Goal: Task Accomplishment & Management: Use online tool/utility

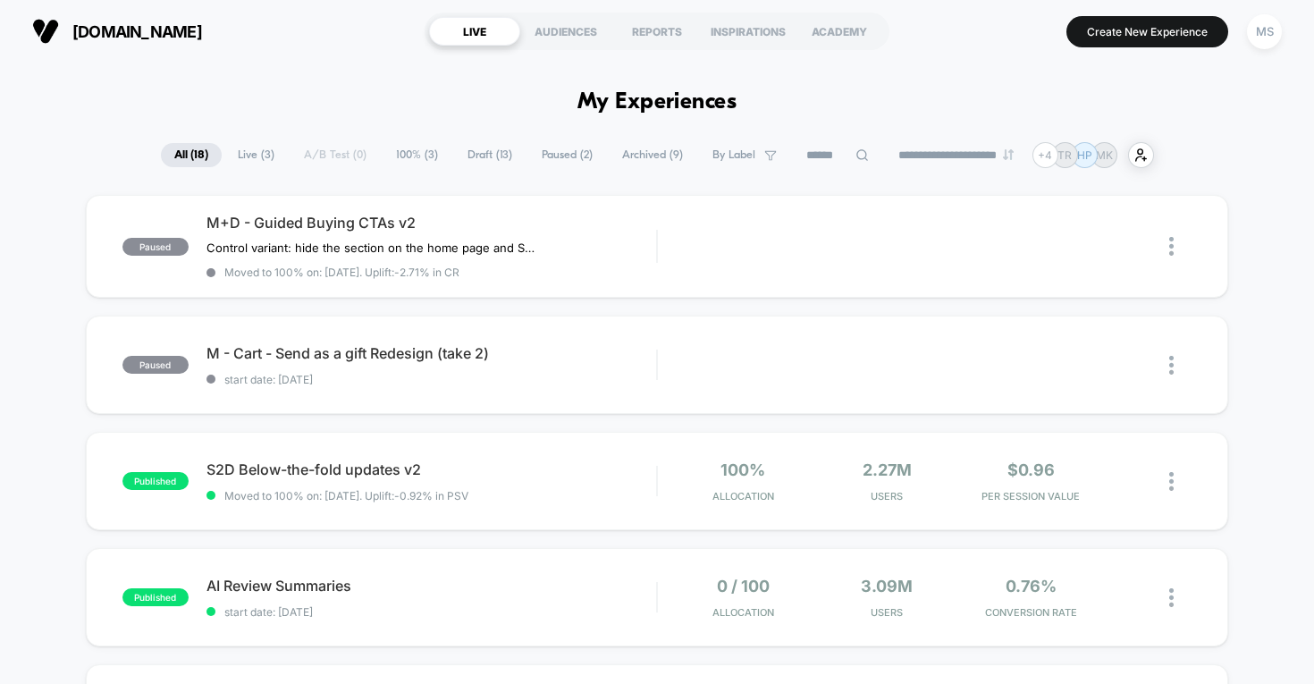
click at [490, 149] on span "Draft ( 13 )" at bounding box center [490, 155] width 72 height 24
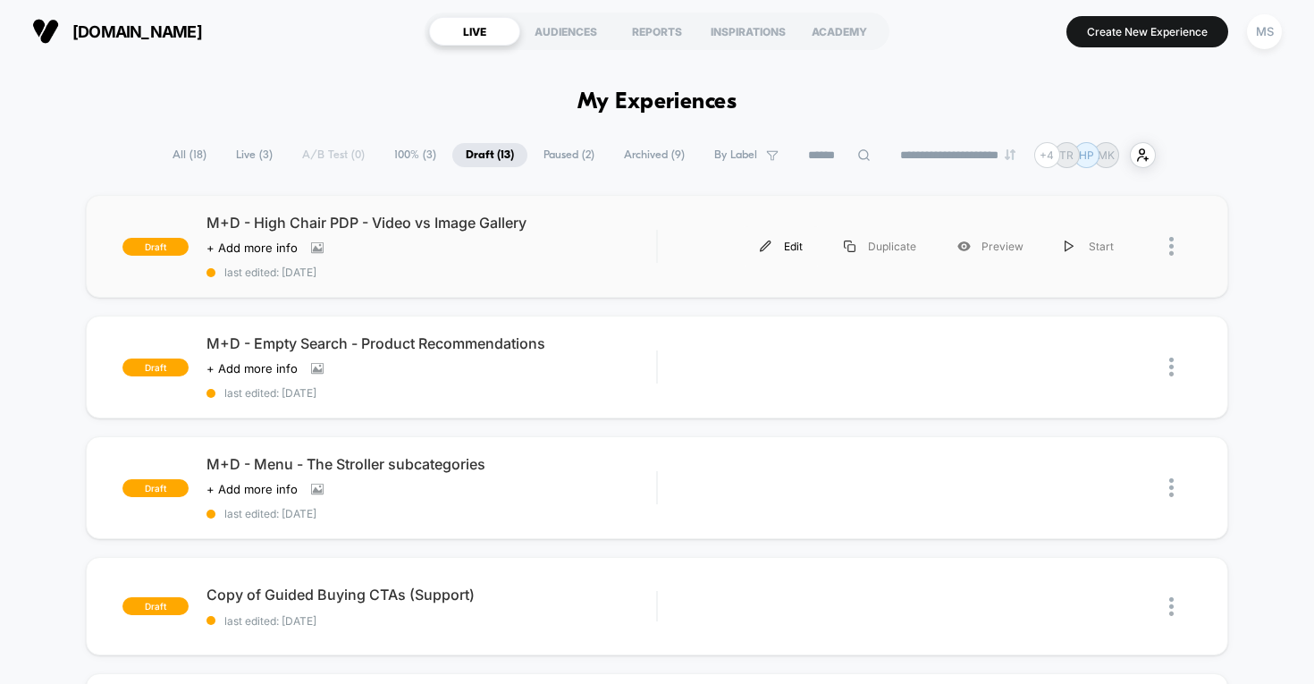
click at [782, 251] on div "Edit" at bounding box center [782, 246] width 84 height 40
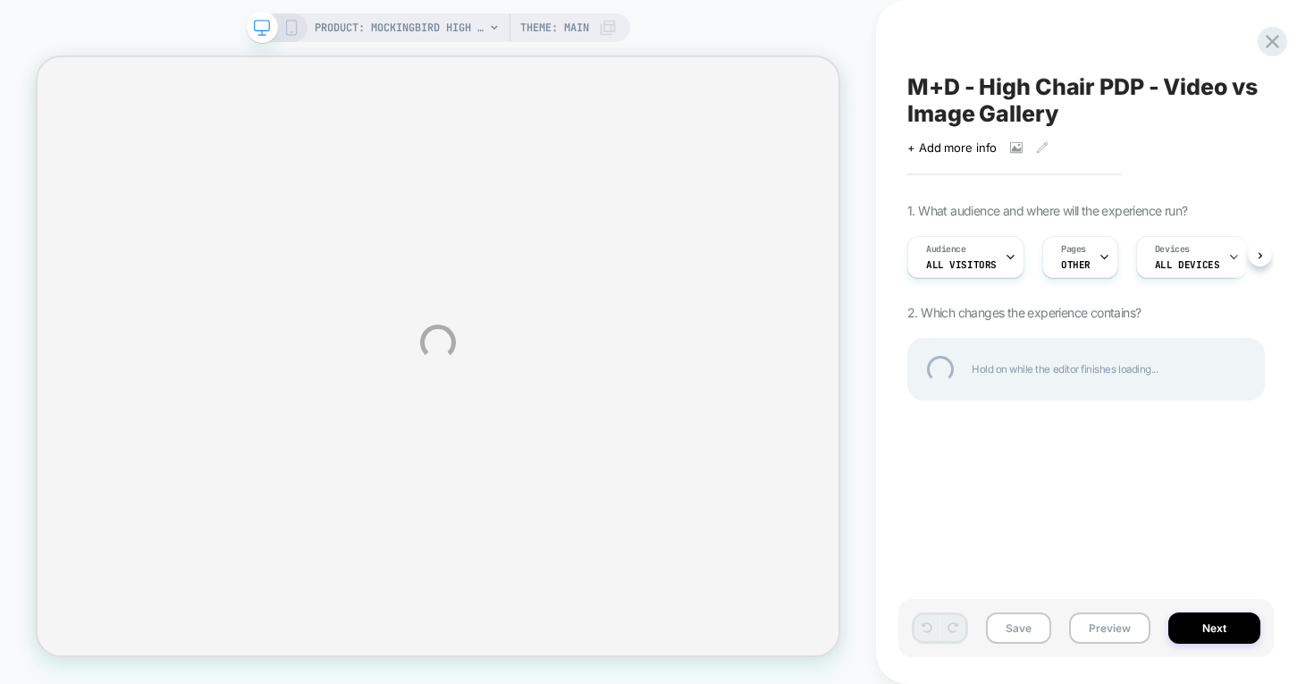
select select "******"
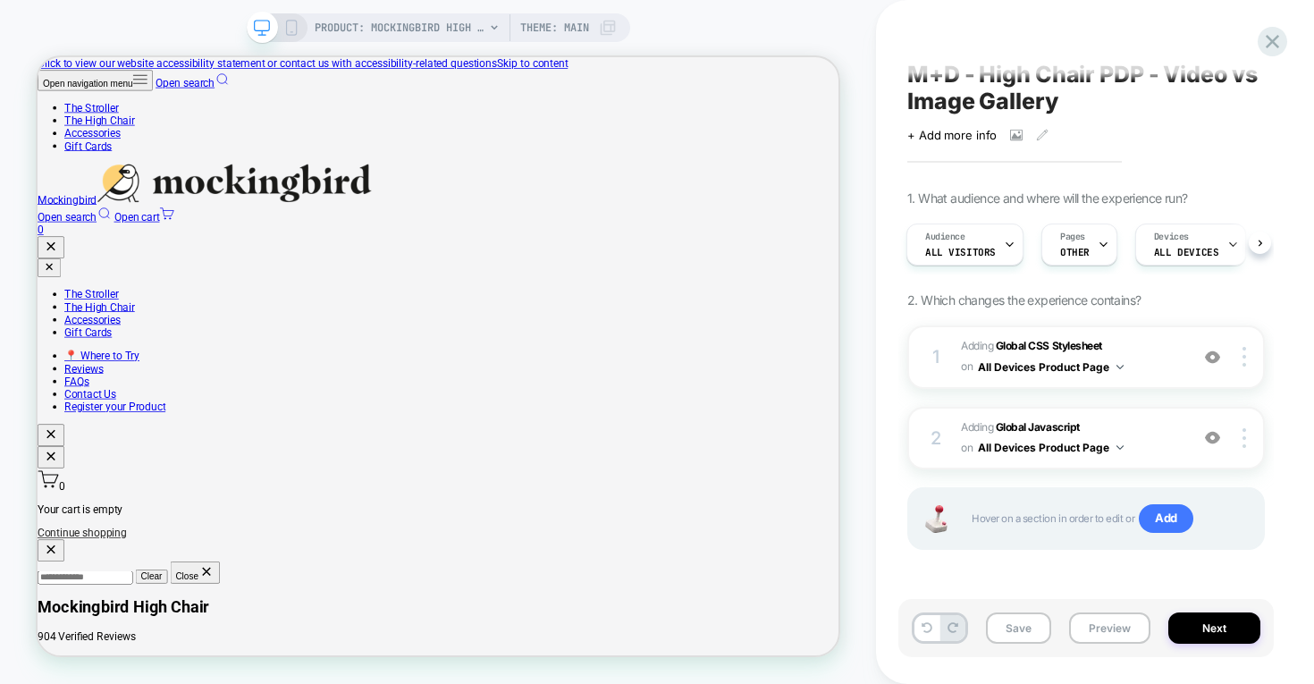
scroll to position [12, 0]
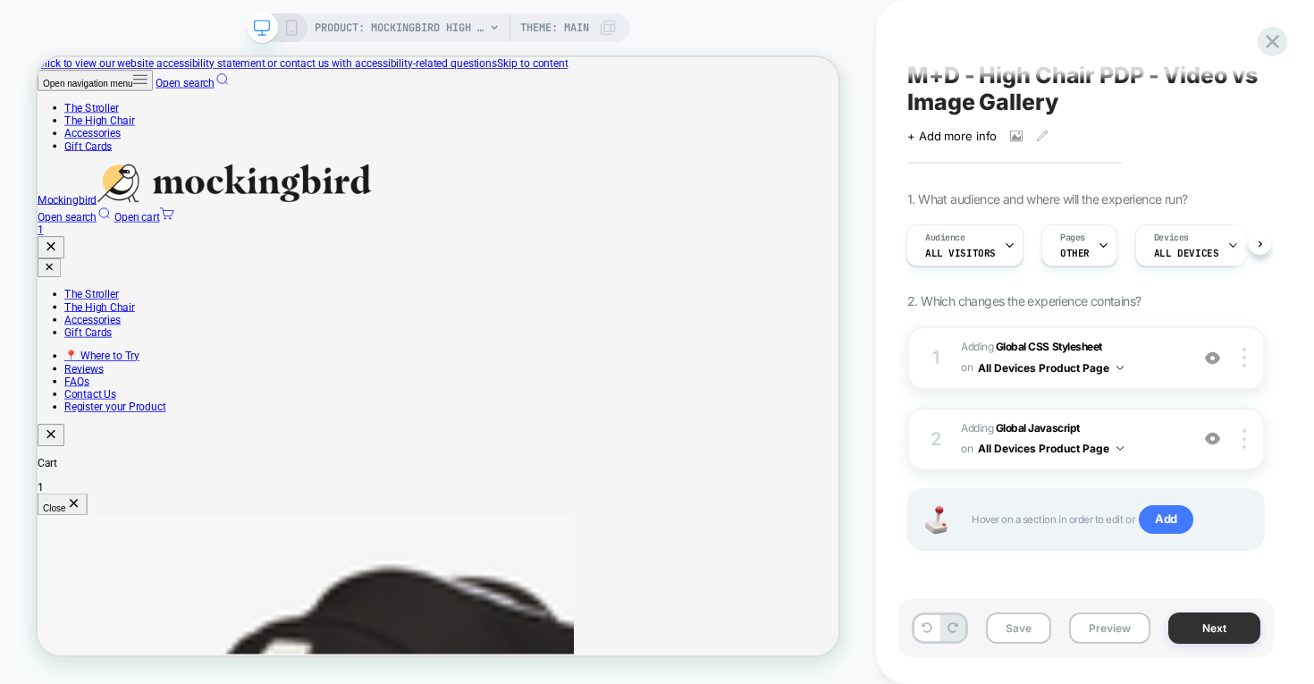
click at [1196, 629] on button "Next" at bounding box center [1215, 628] width 92 height 31
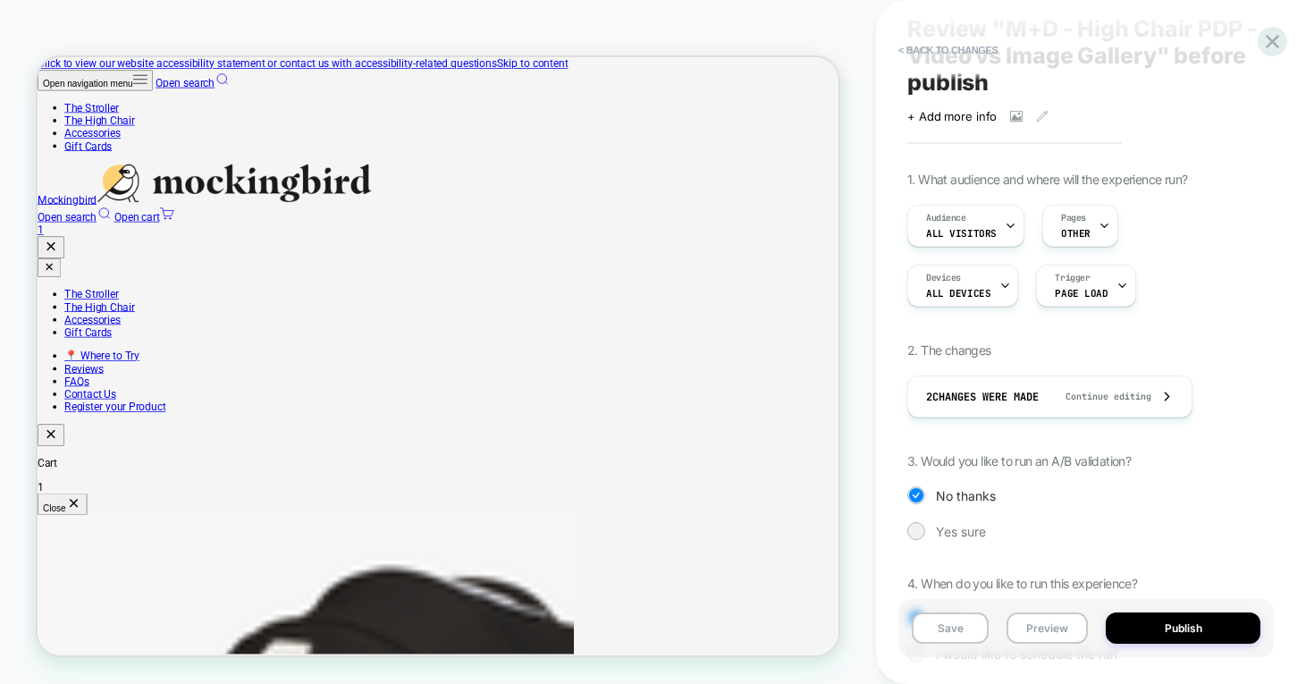
scroll to position [58, 0]
click at [959, 529] on span "Yes sure" at bounding box center [961, 531] width 50 height 15
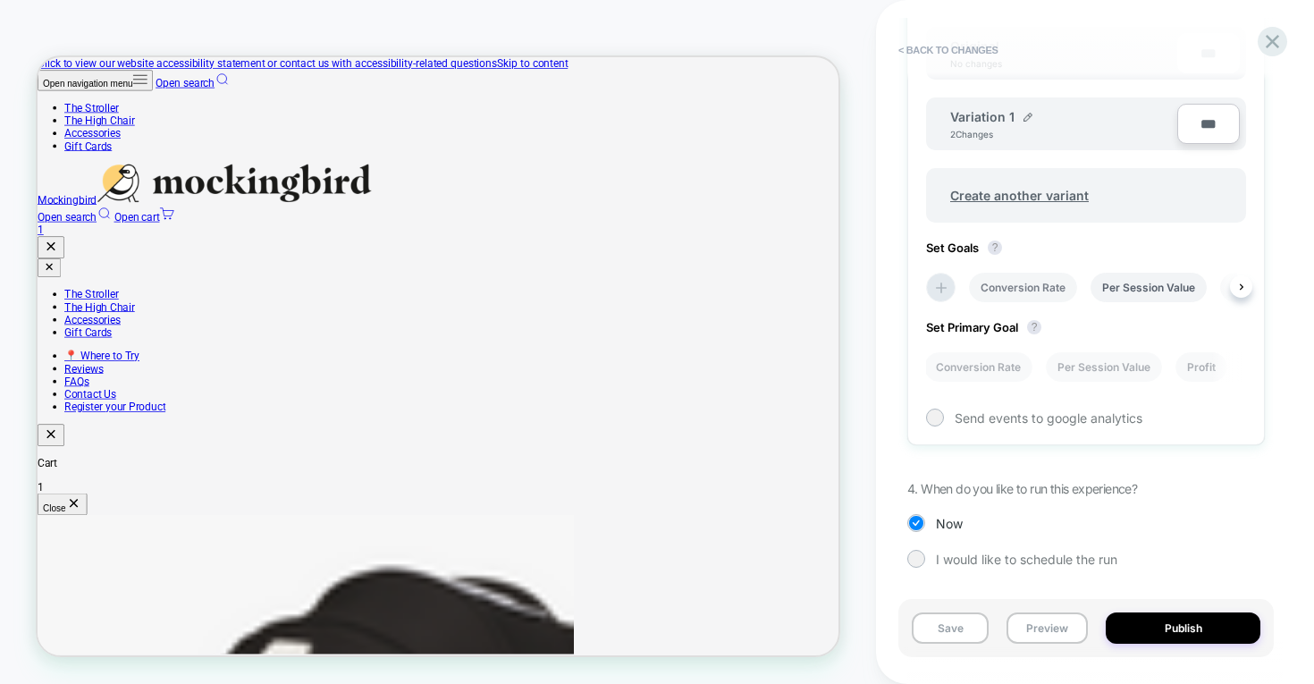
scroll to position [0, 0]
click at [943, 288] on icon at bounding box center [942, 288] width 18 height 18
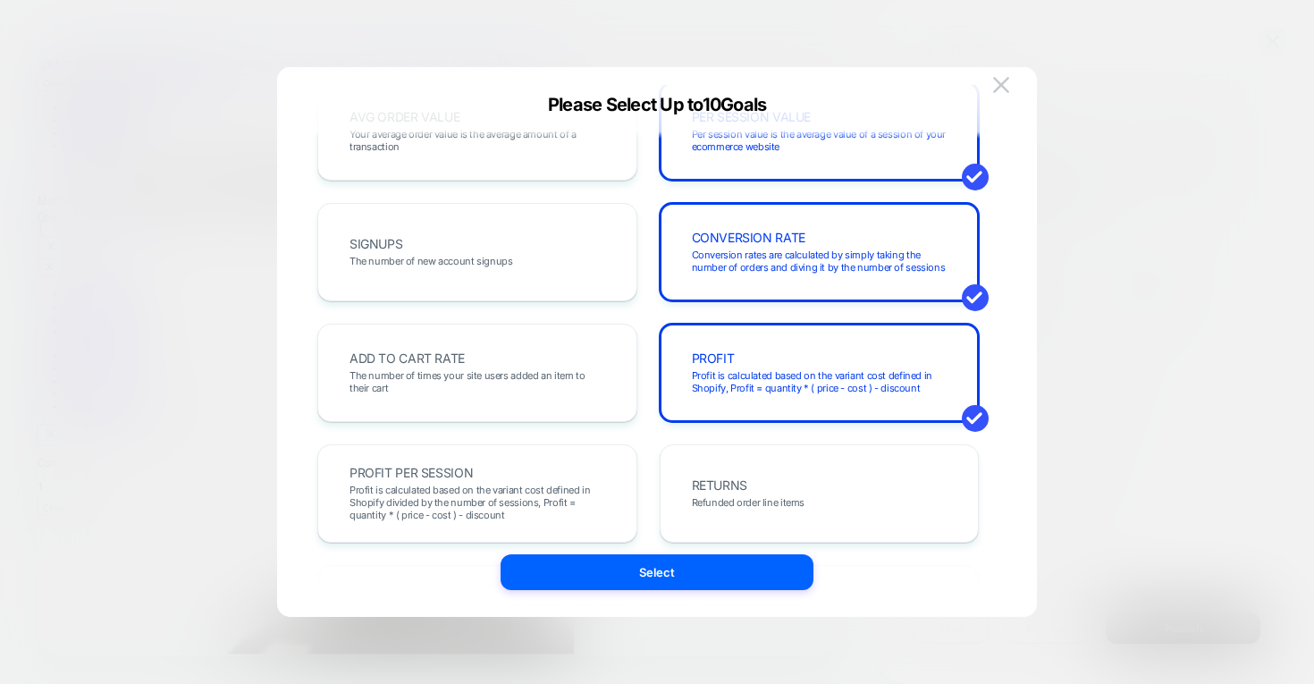
scroll to position [177, 0]
click at [773, 362] on div "PROFIT Profit is calculated based on the variant cost defined in Shopify, Profi…" at bounding box center [820, 372] width 283 height 61
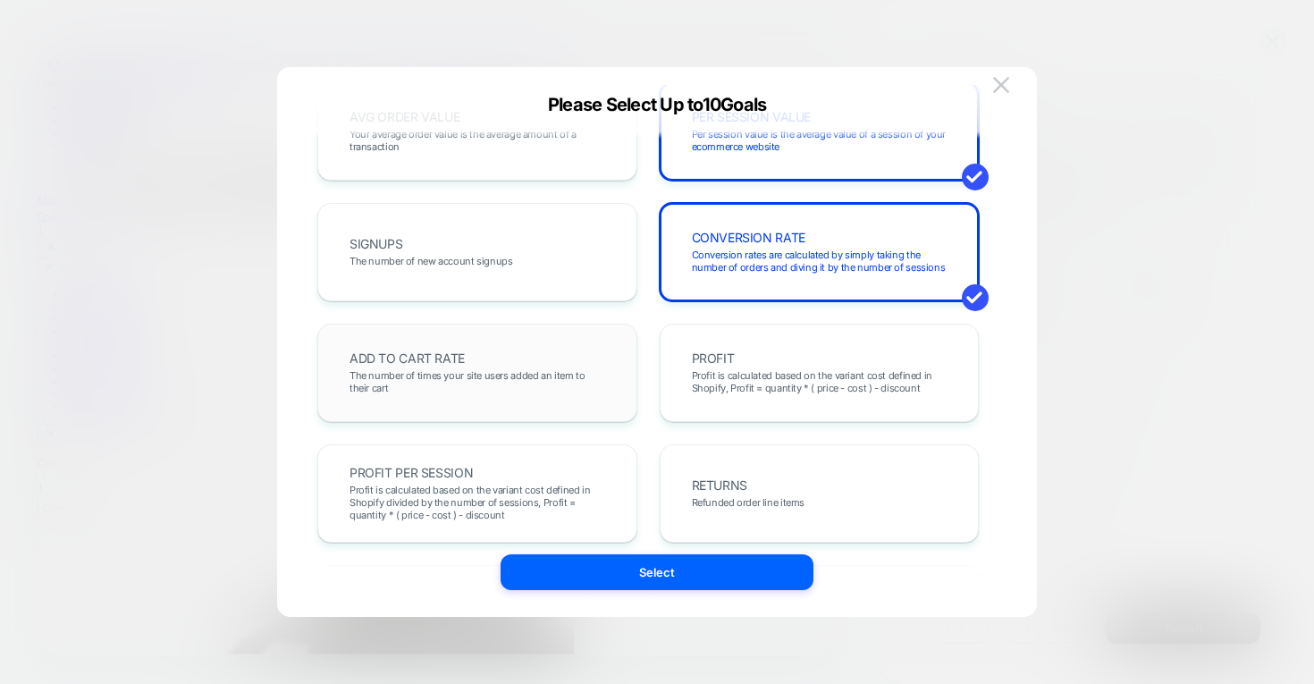
click at [488, 353] on div "ADD TO CART RATE The number of times your site users added an item to their cart" at bounding box center [477, 372] width 283 height 61
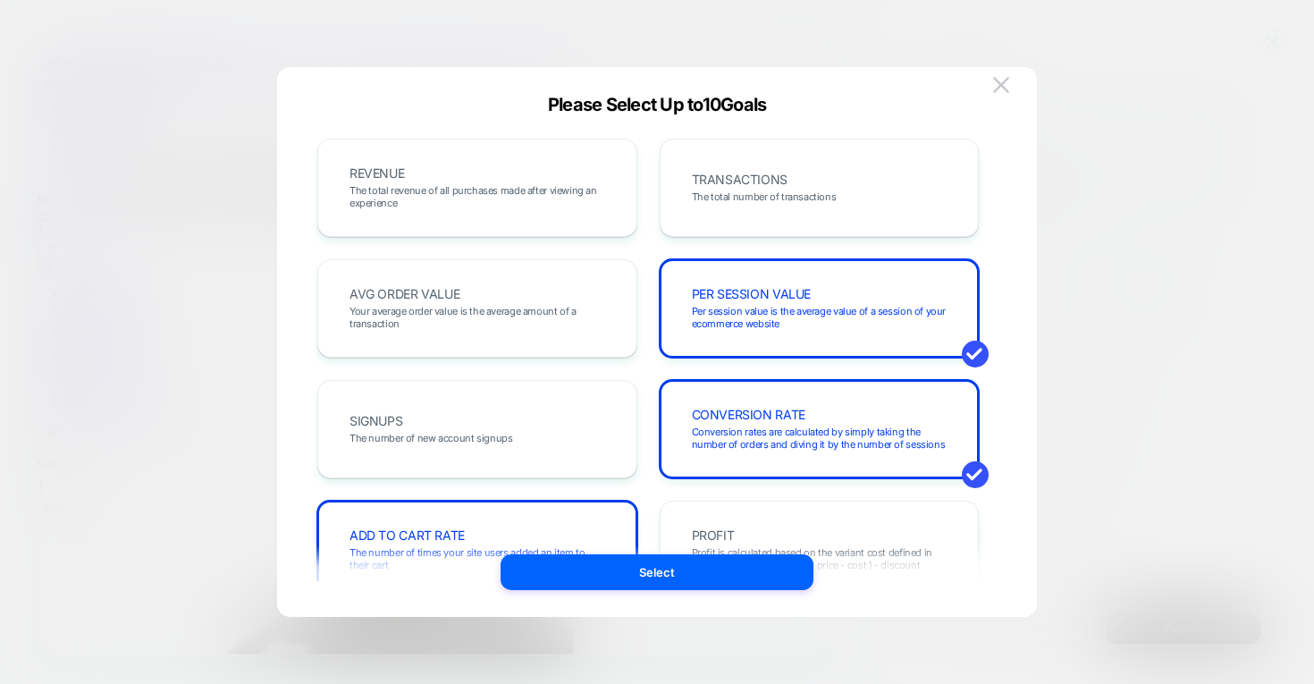
scroll to position [0, 0]
click at [539, 203] on span "The total revenue of all purchases made after viewing an experience" at bounding box center [478, 196] width 256 height 25
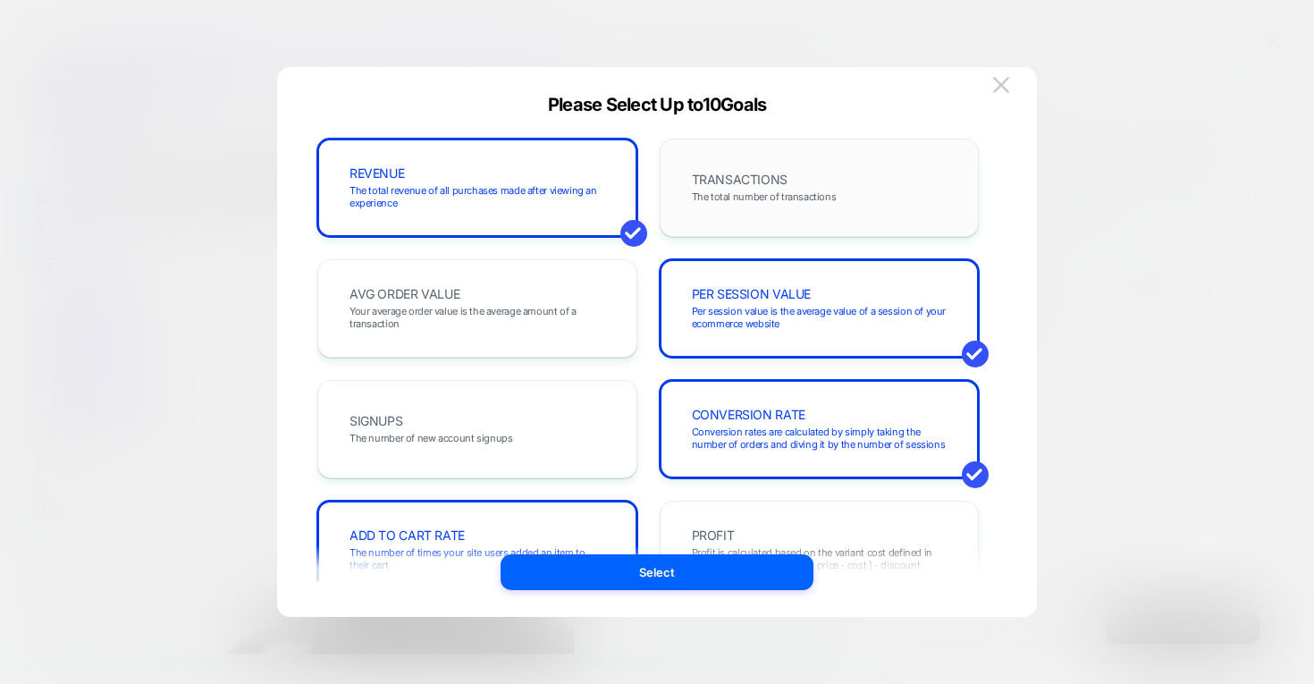
click at [799, 211] on div "TRANSACTIONS The total number of transactions" at bounding box center [820, 187] width 283 height 61
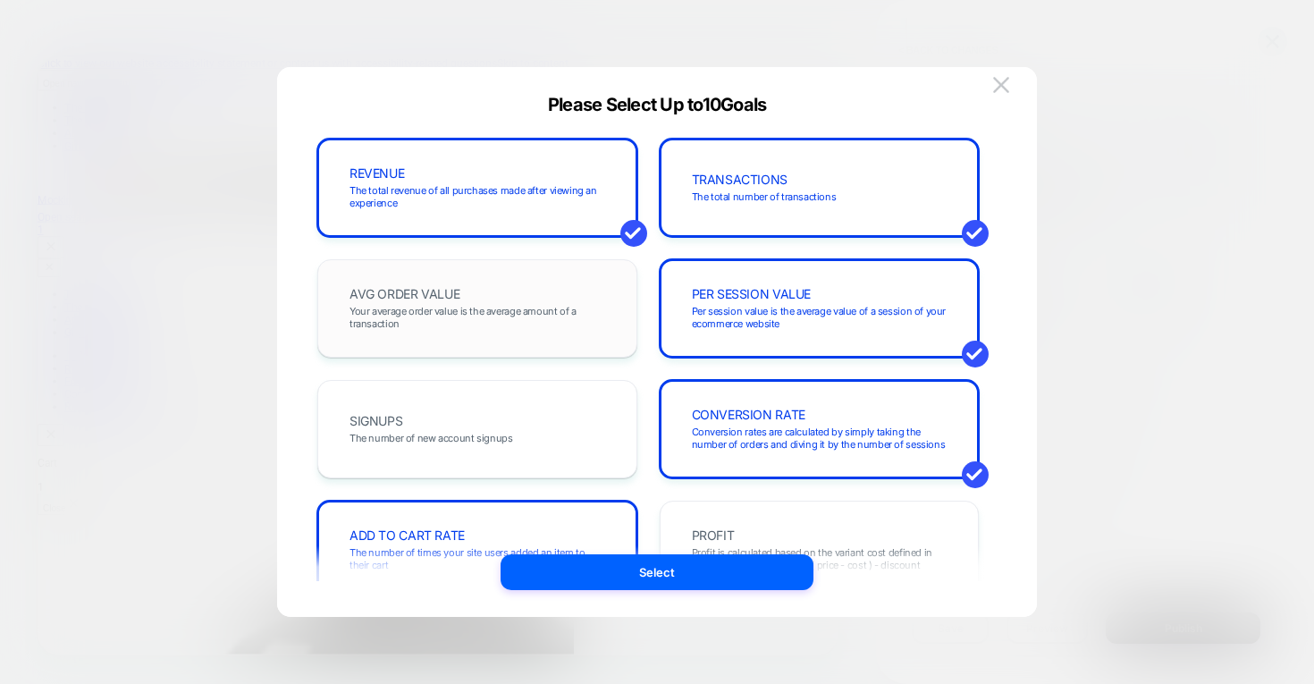
click at [469, 329] on span "Your average order value is the average amount of a transaction" at bounding box center [478, 317] width 256 height 25
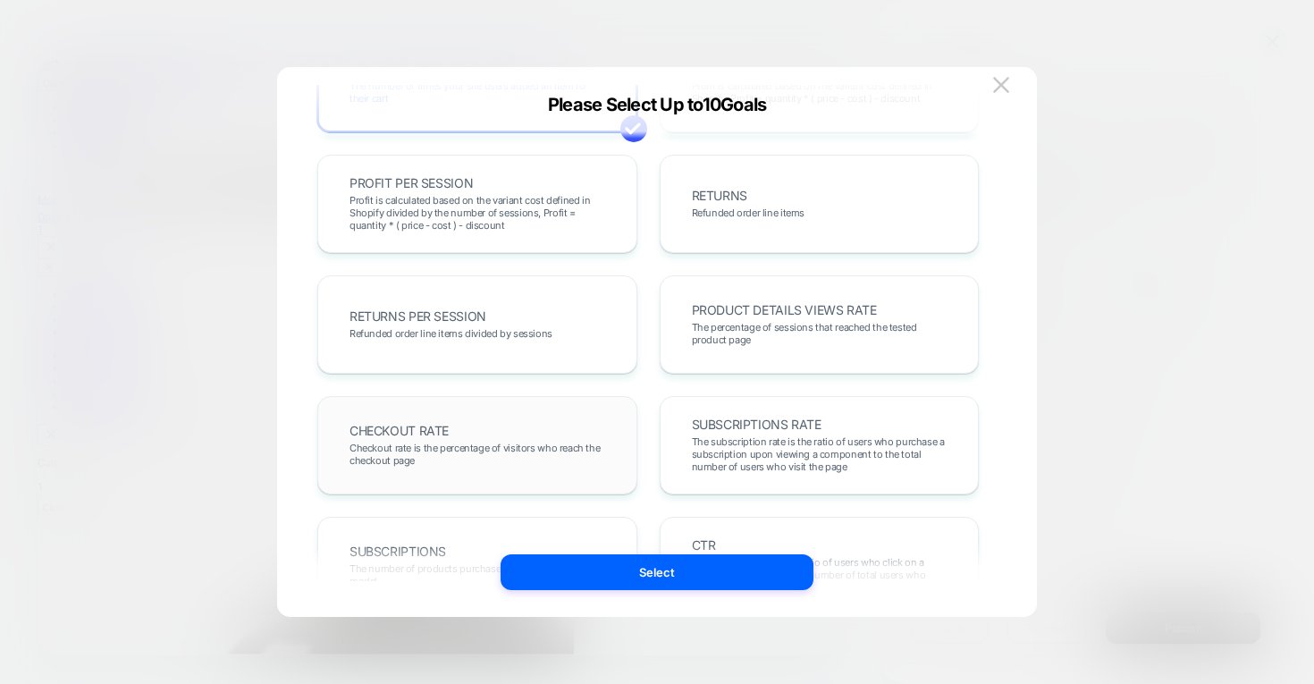
scroll to position [471, 0]
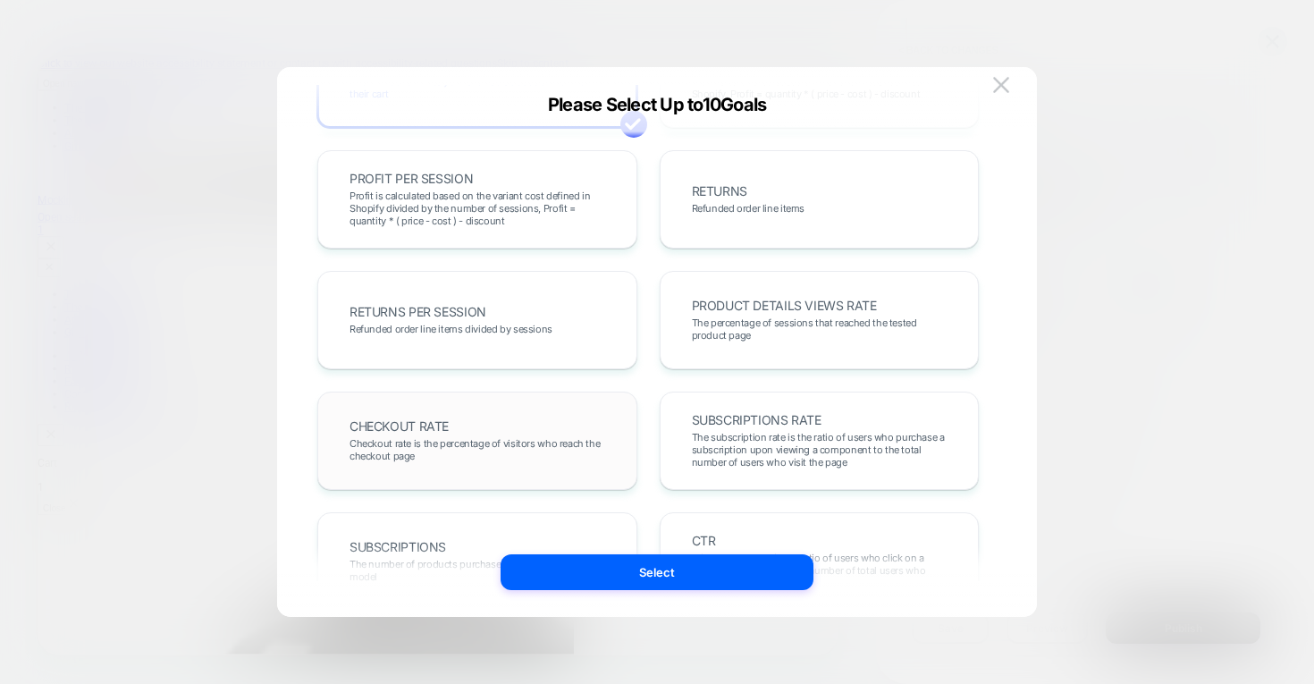
click at [490, 412] on div "CHECKOUT RATE Checkout rate is the percentage of visitors who reach the checkou…" at bounding box center [477, 440] width 283 height 61
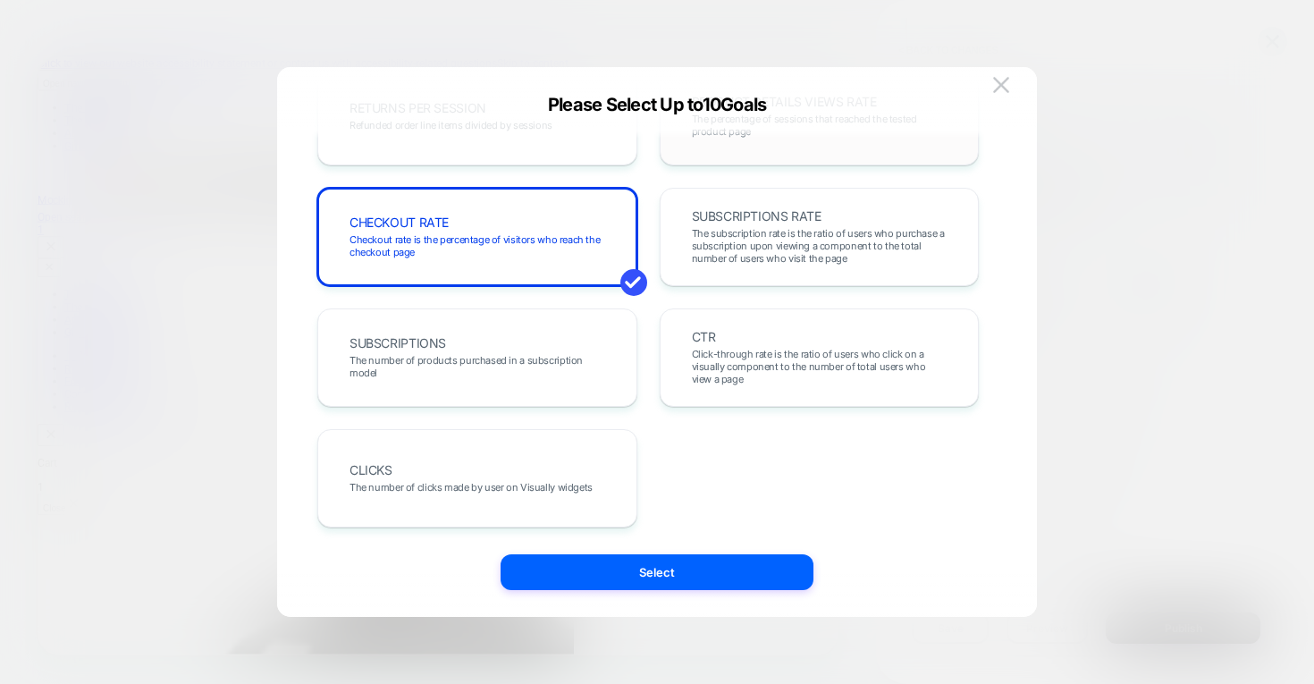
scroll to position [675, 0]
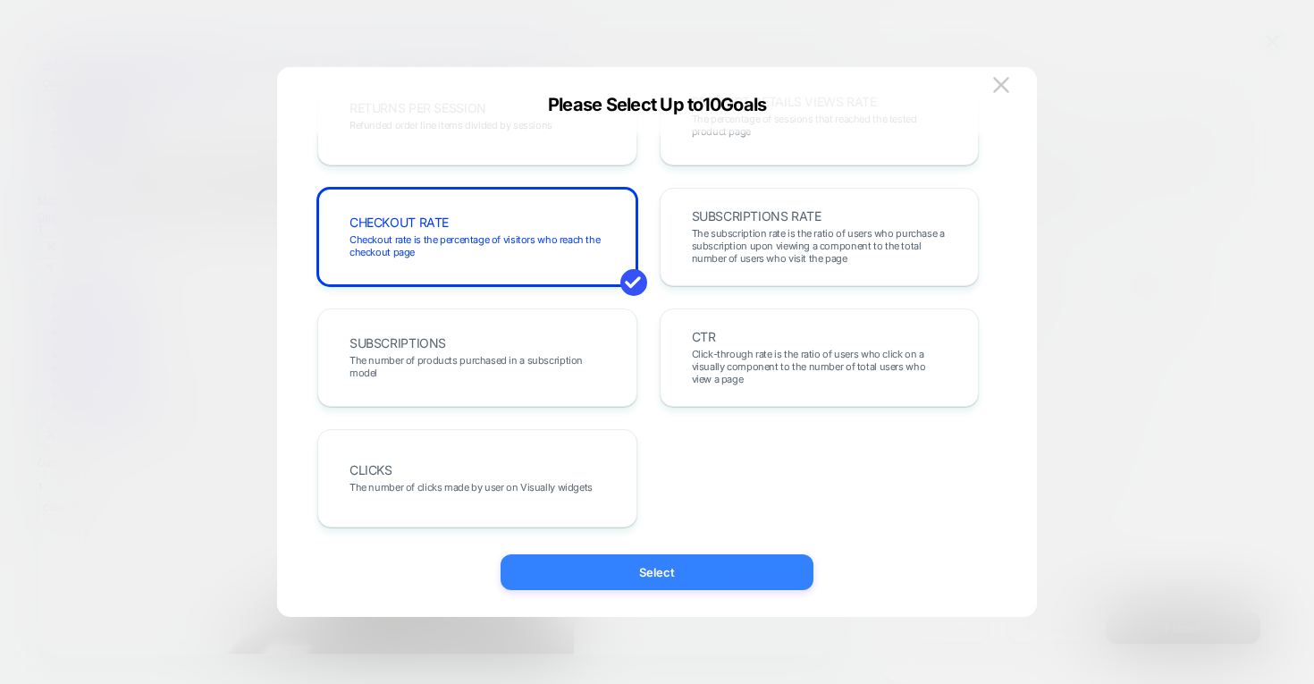
click at [665, 564] on button "Select" at bounding box center [657, 572] width 313 height 36
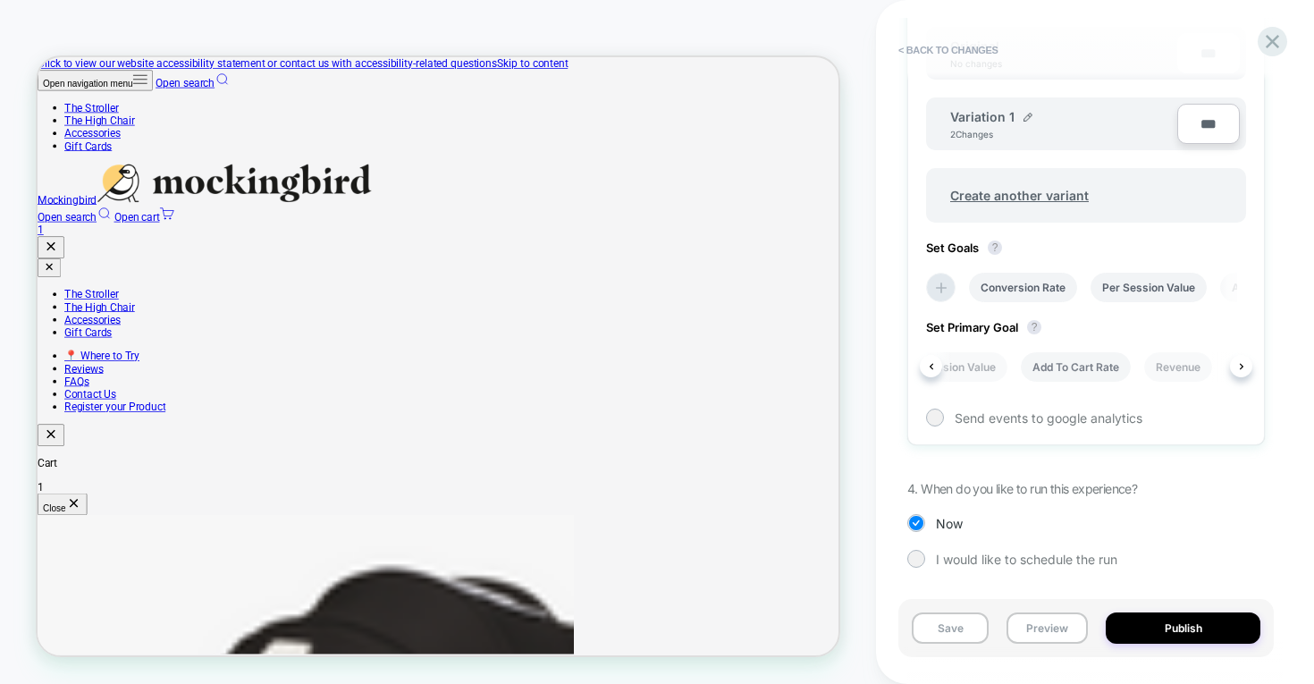
scroll to position [0, 159]
click at [1096, 372] on li "Add To Cart Rate" at bounding box center [1074, 367] width 110 height 30
click at [939, 419] on div at bounding box center [934, 416] width 13 height 13
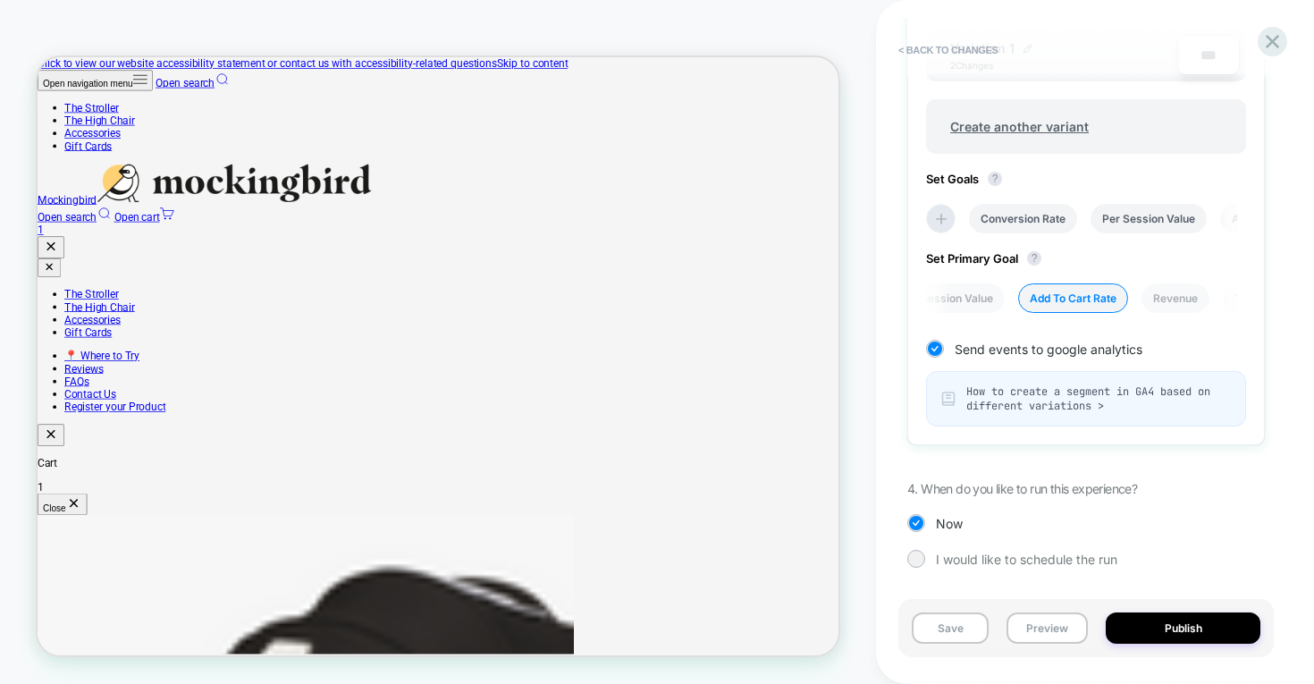
scroll to position [711, 0]
click at [1193, 633] on button "Publish" at bounding box center [1183, 628] width 155 height 31
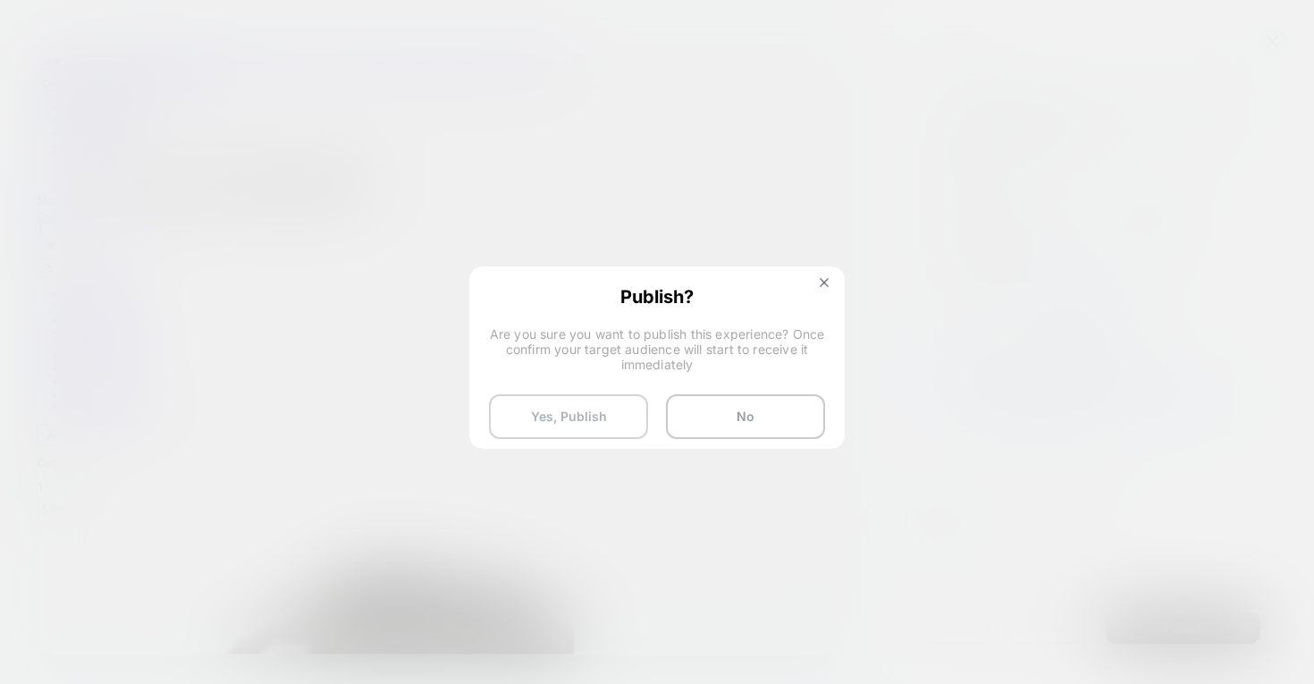
click at [596, 416] on button "Yes, Publish" at bounding box center [568, 416] width 159 height 45
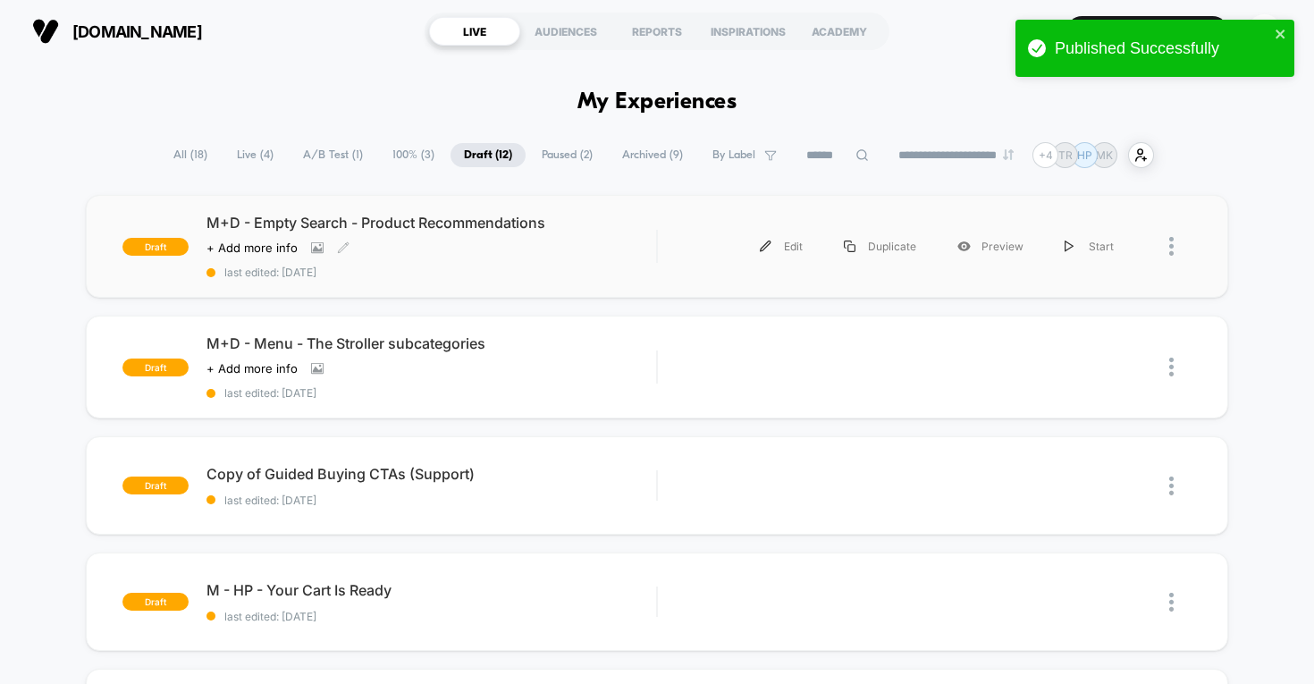
click at [478, 259] on div "M+D - Empty Search - Product Recommendations Click to view images Click to edit…" at bounding box center [432, 246] width 451 height 65
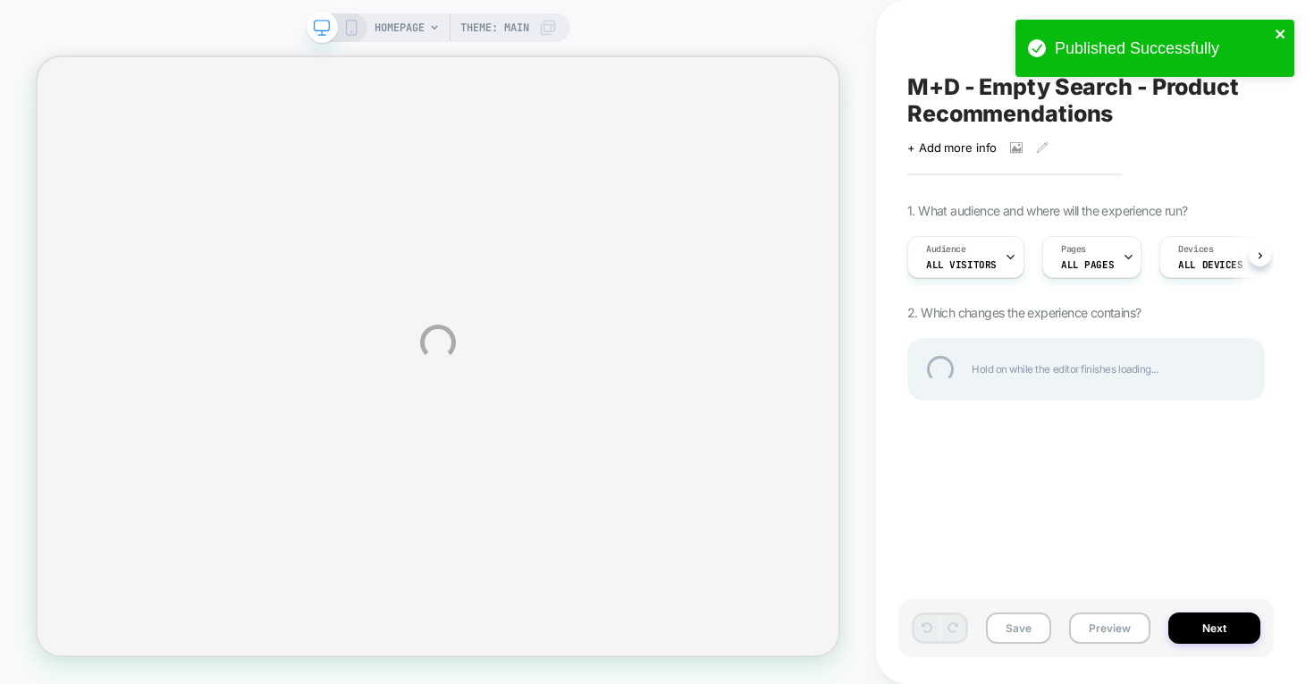
click at [1284, 32] on icon "close" at bounding box center [1281, 34] width 13 height 14
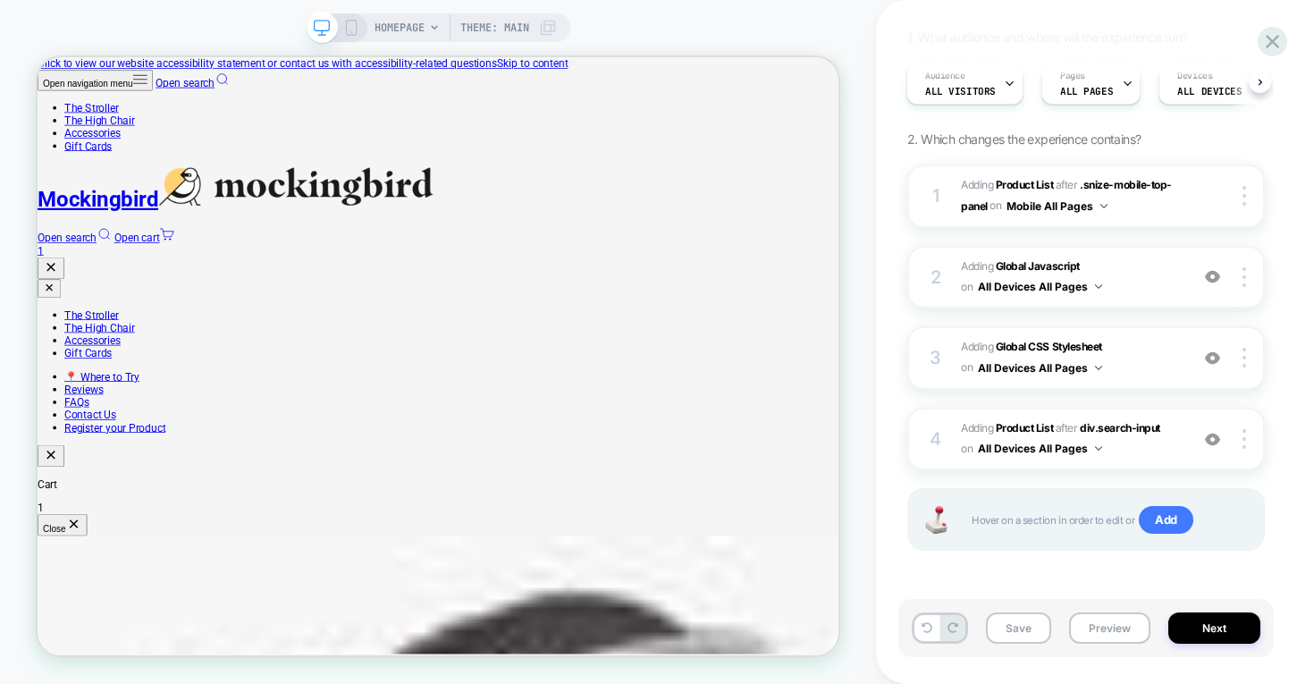
scroll to position [173, 0]
click at [1246, 626] on button "Next" at bounding box center [1215, 628] width 92 height 31
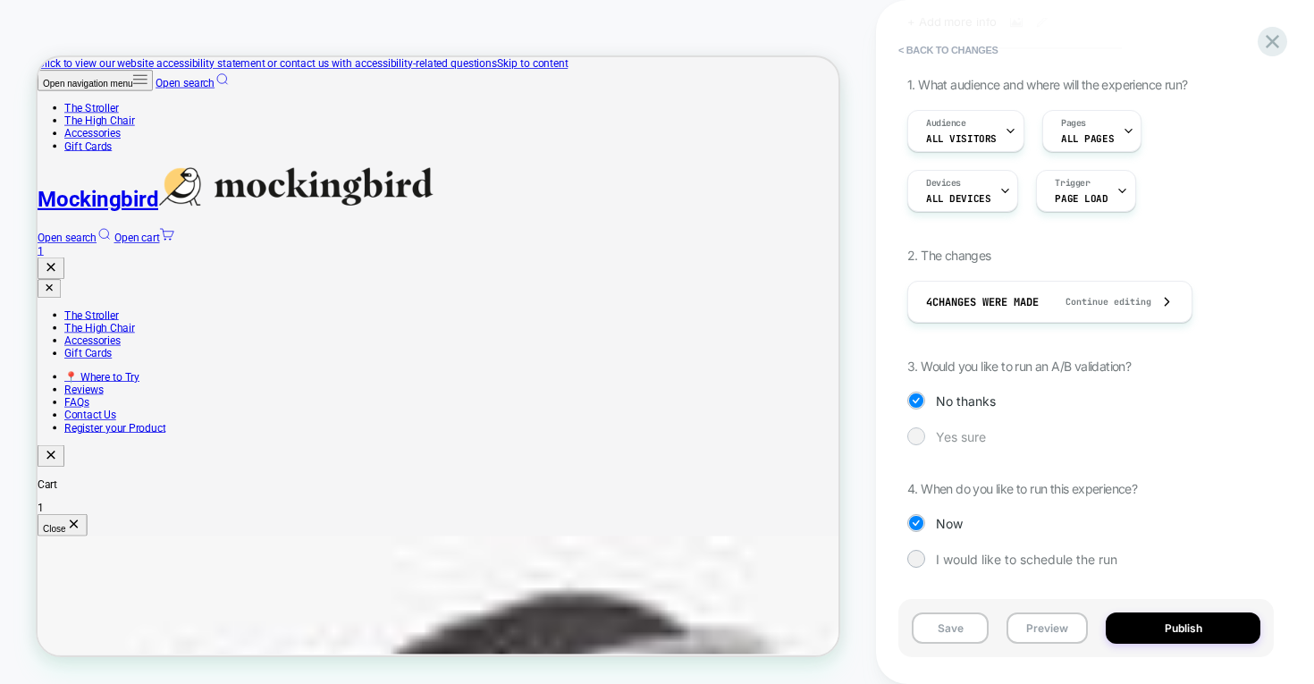
scroll to position [153, 0]
click at [915, 438] on div at bounding box center [915, 435] width 13 height 13
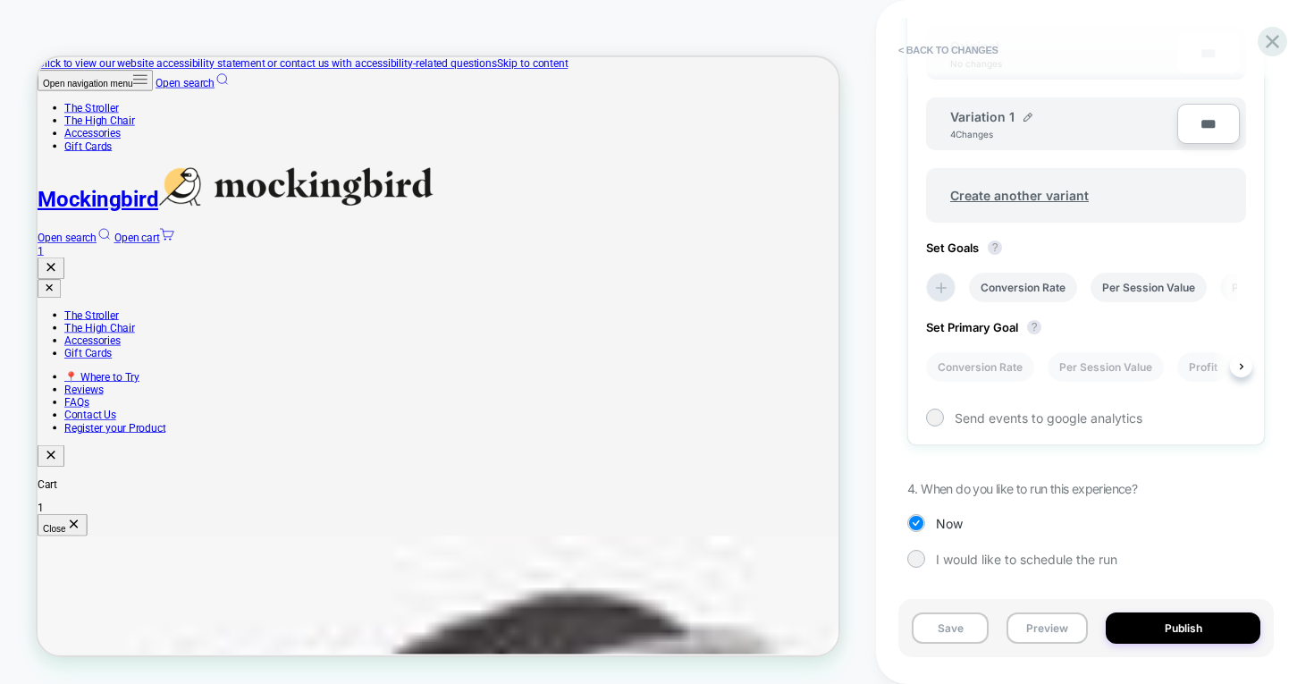
scroll to position [0, 2]
click at [1010, 283] on li "Conversion Rate" at bounding box center [1022, 288] width 108 height 30
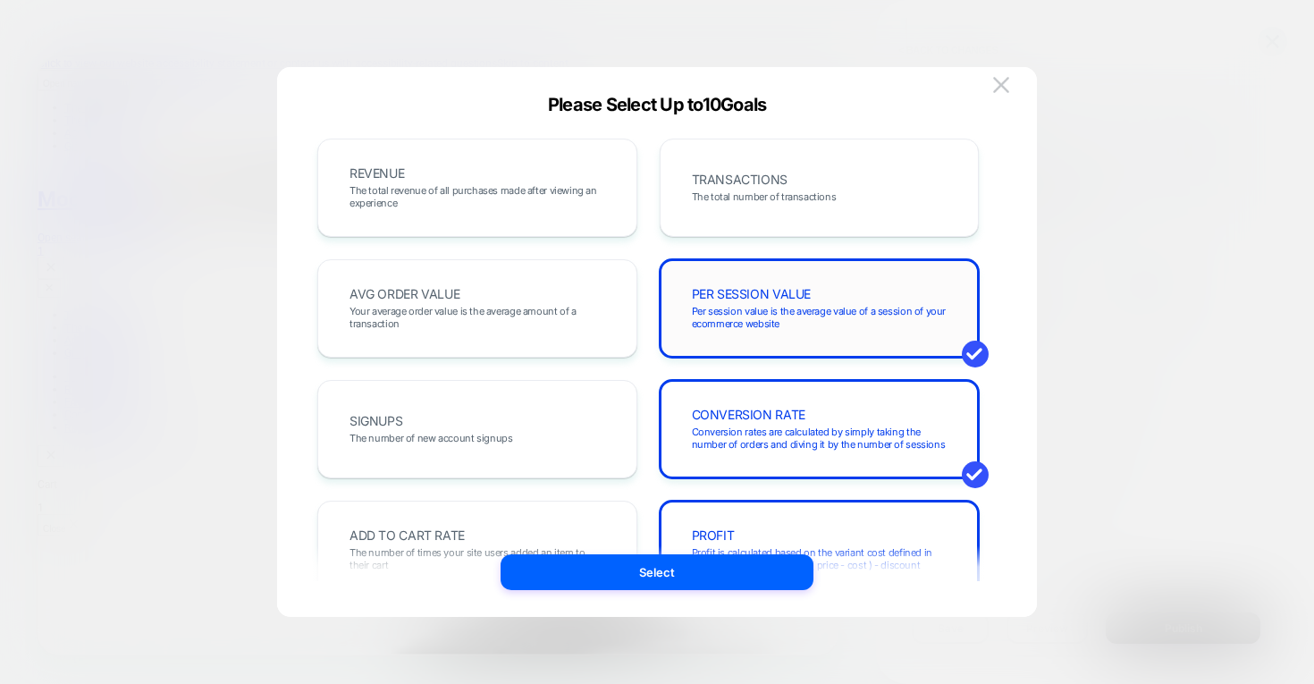
scroll to position [11, 0]
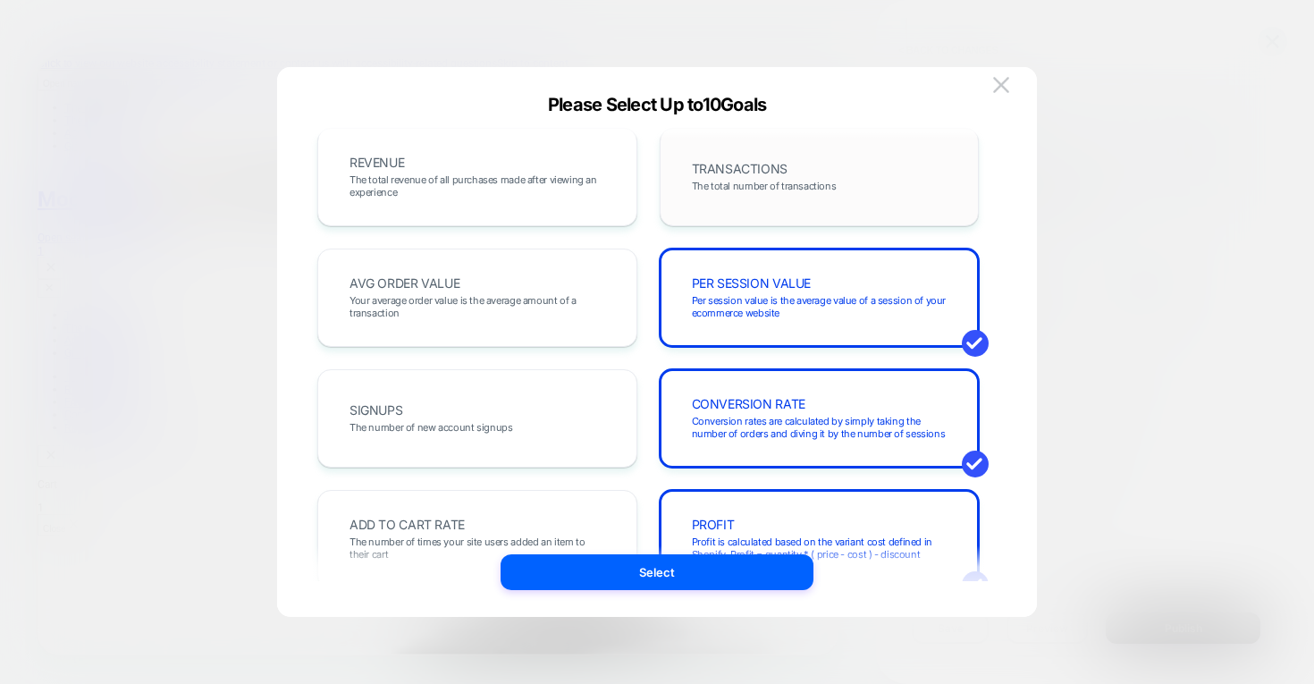
click at [760, 156] on div "TRANSACTIONS The total number of transactions" at bounding box center [820, 177] width 283 height 61
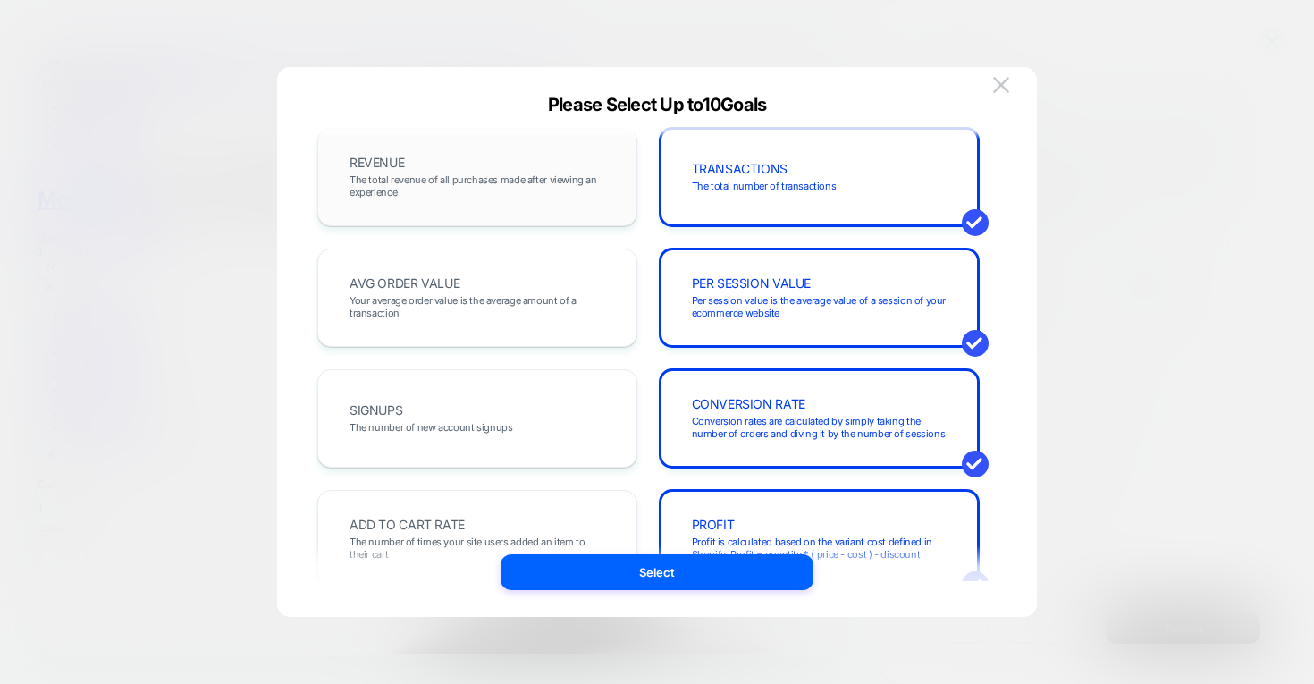
click at [512, 180] on span "The total revenue of all purchases made after viewing an experience" at bounding box center [478, 185] width 256 height 25
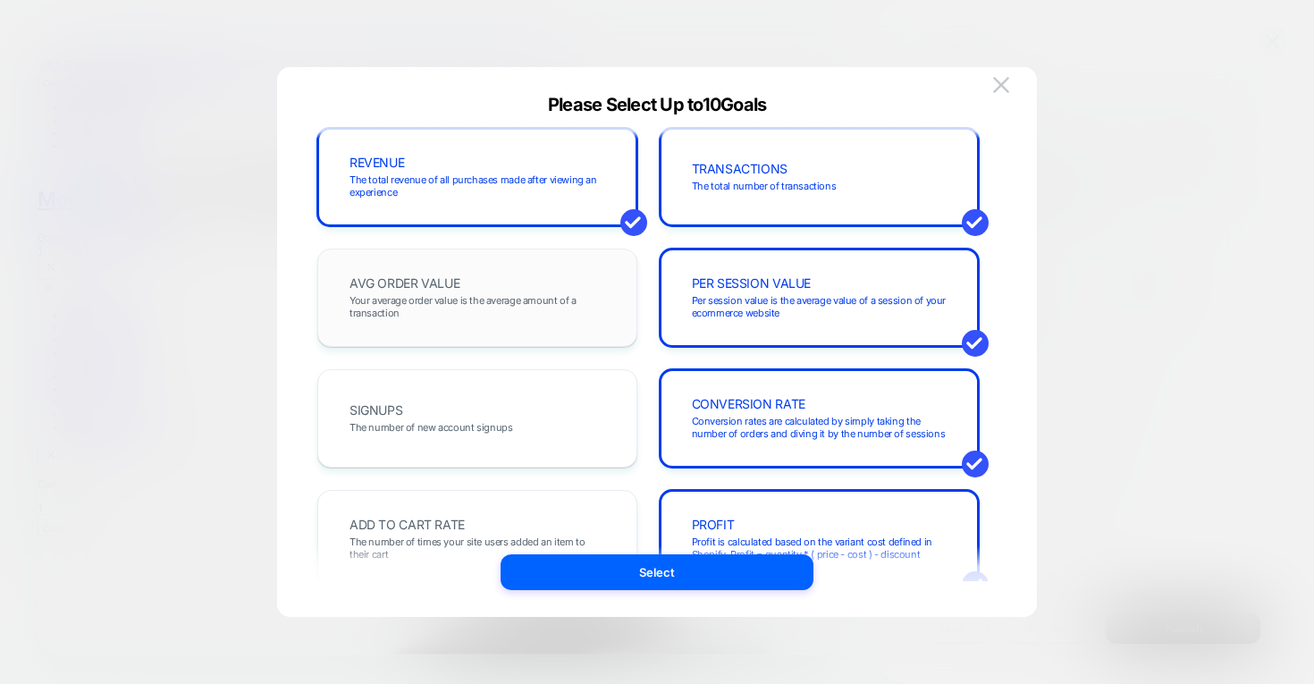
click at [435, 340] on div "AVG ORDER VALUE Your average order value is the average amount of a transaction" at bounding box center [477, 298] width 320 height 98
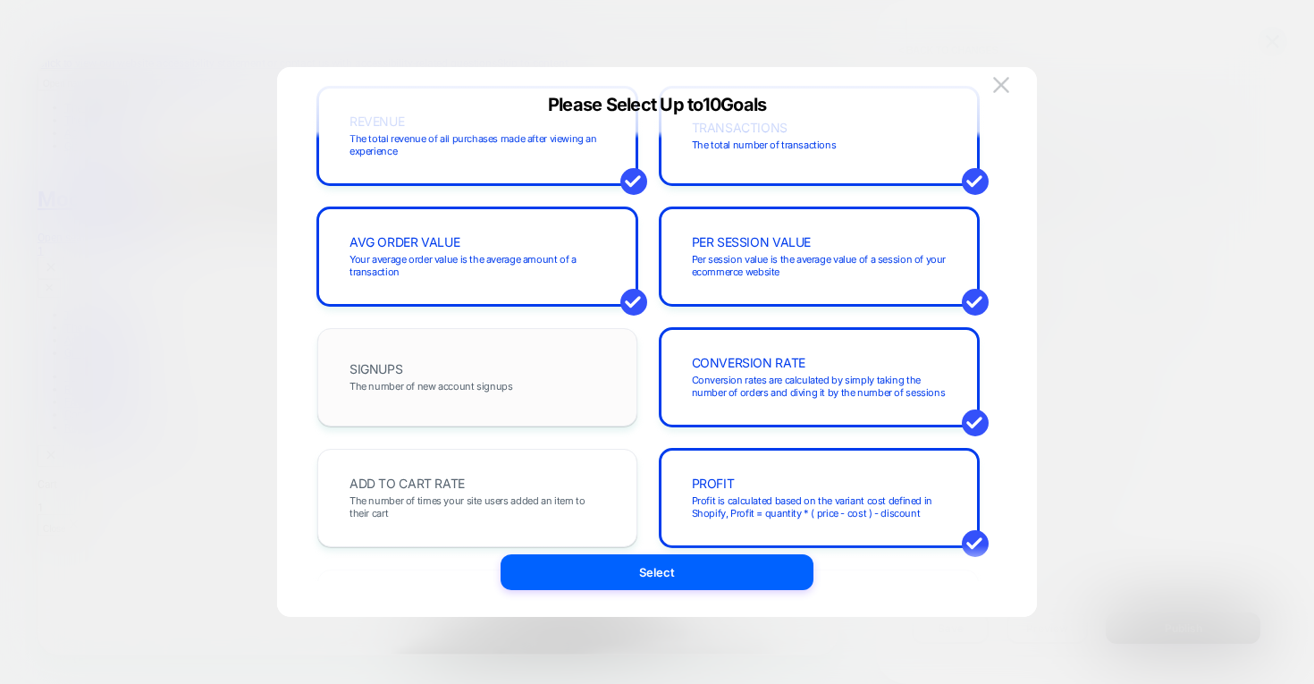
scroll to position [53, 0]
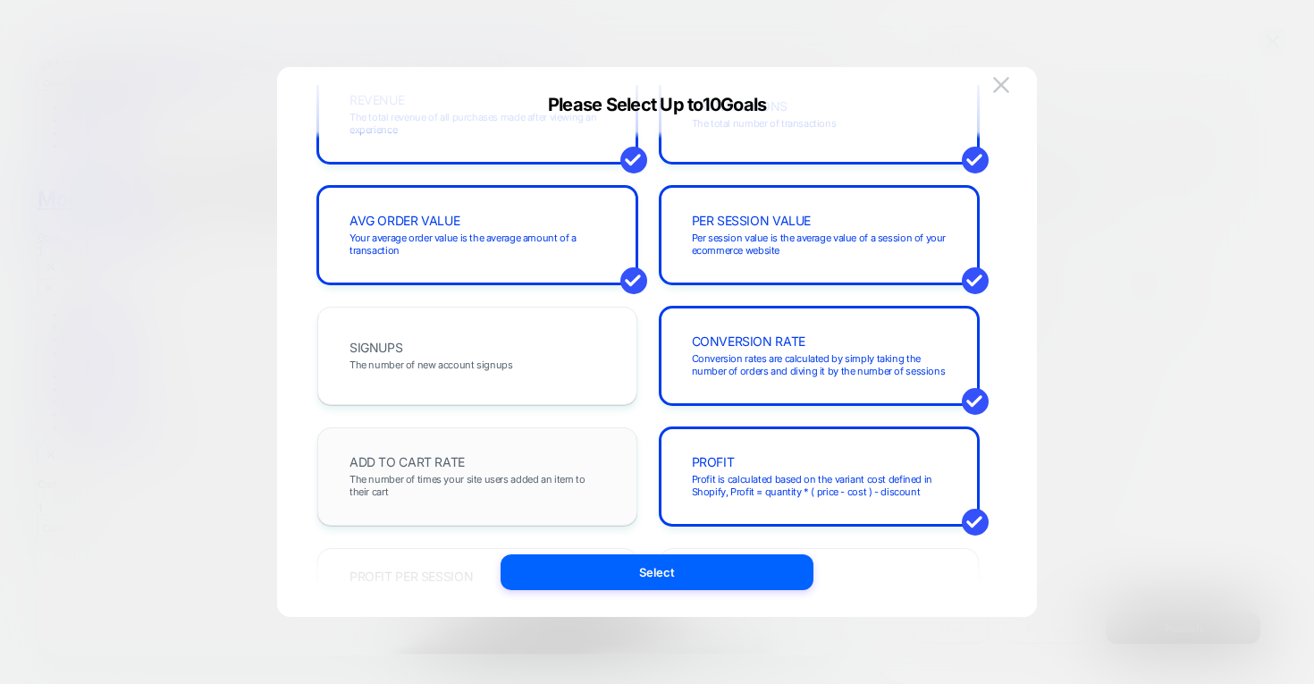
click at [434, 469] on div "ADD TO CART RATE The number of times your site users added an item to their cart" at bounding box center [477, 476] width 283 height 61
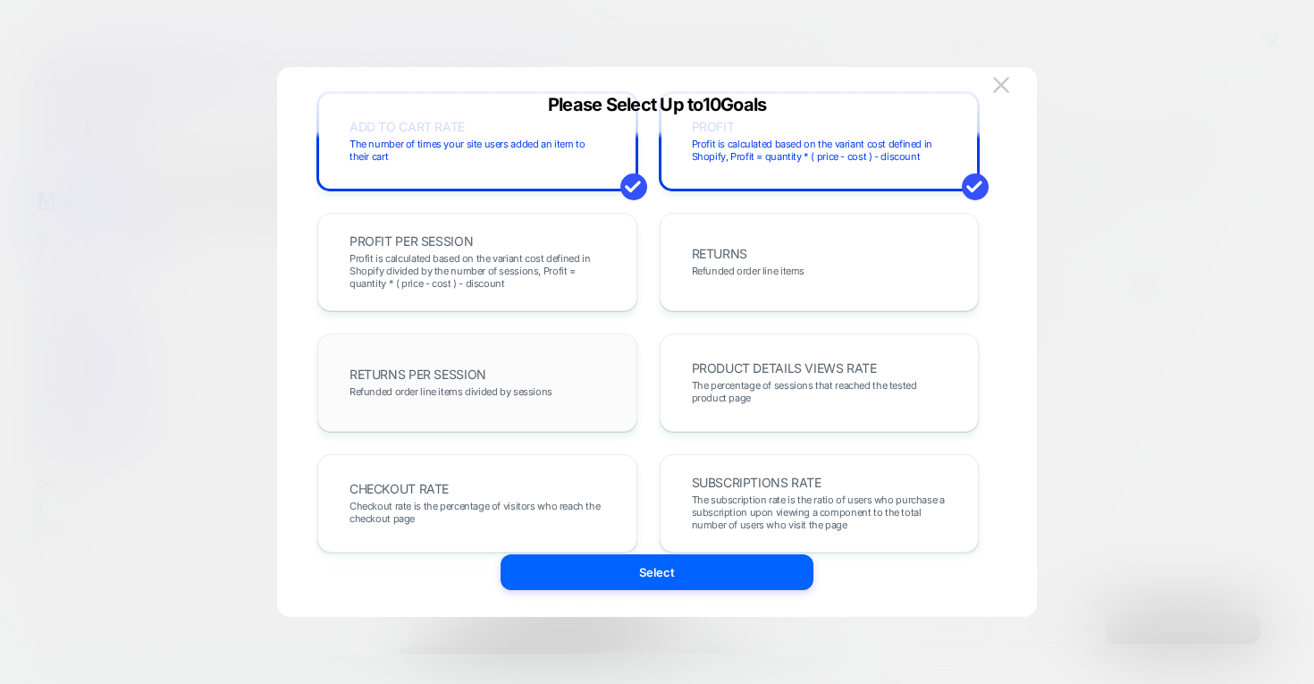
scroll to position [419, 0]
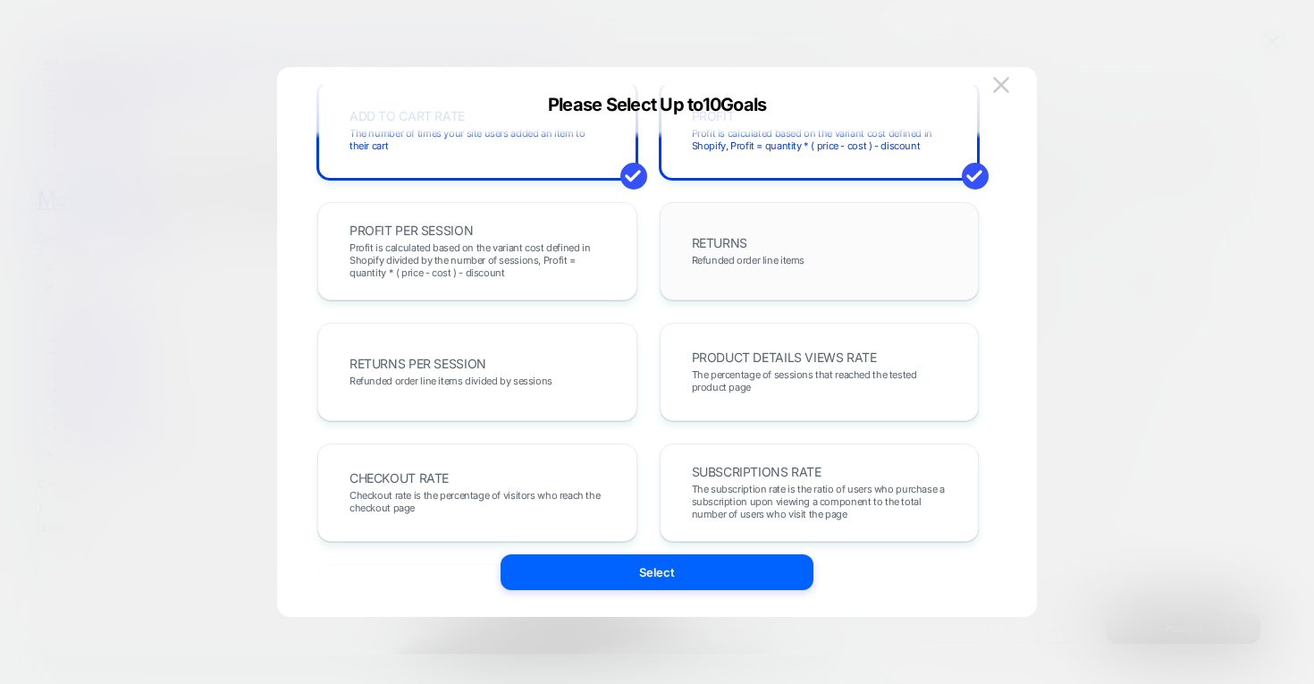
click at [736, 249] on span "RETURNS" at bounding box center [719, 243] width 55 height 13
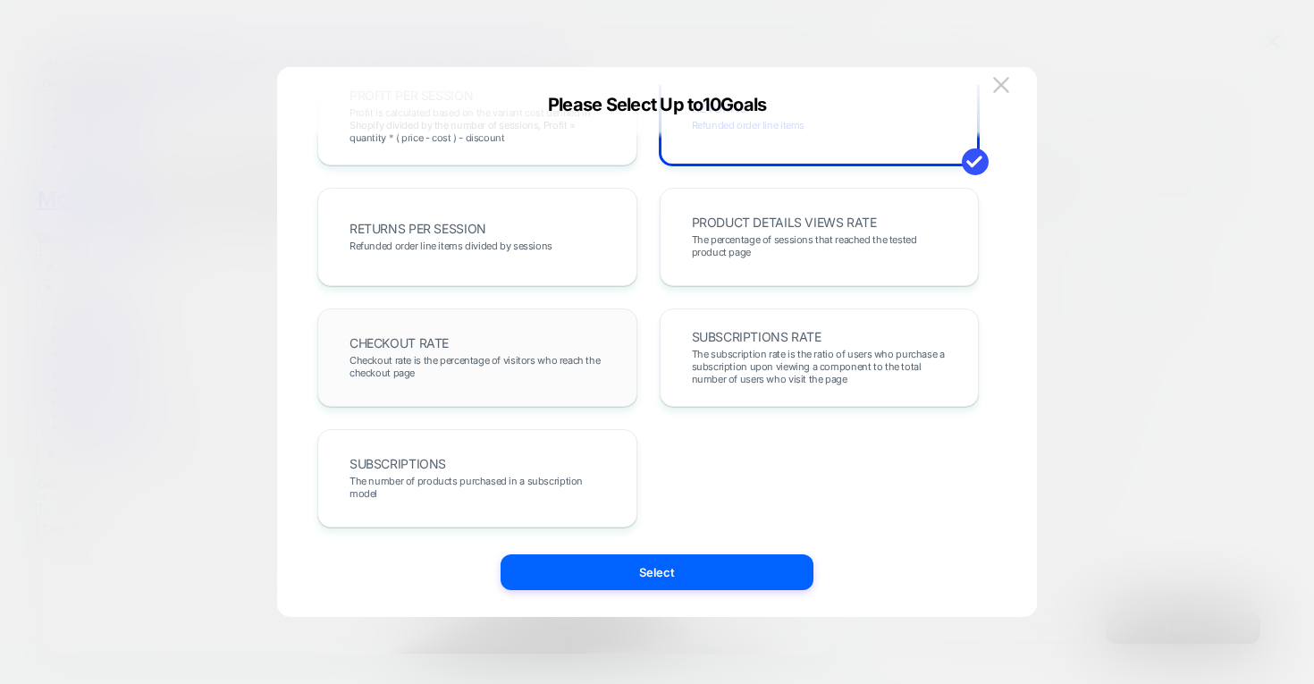
click at [510, 342] on div "CHECKOUT RATE Checkout rate is the percentage of visitors who reach the checkou…" at bounding box center [477, 357] width 283 height 61
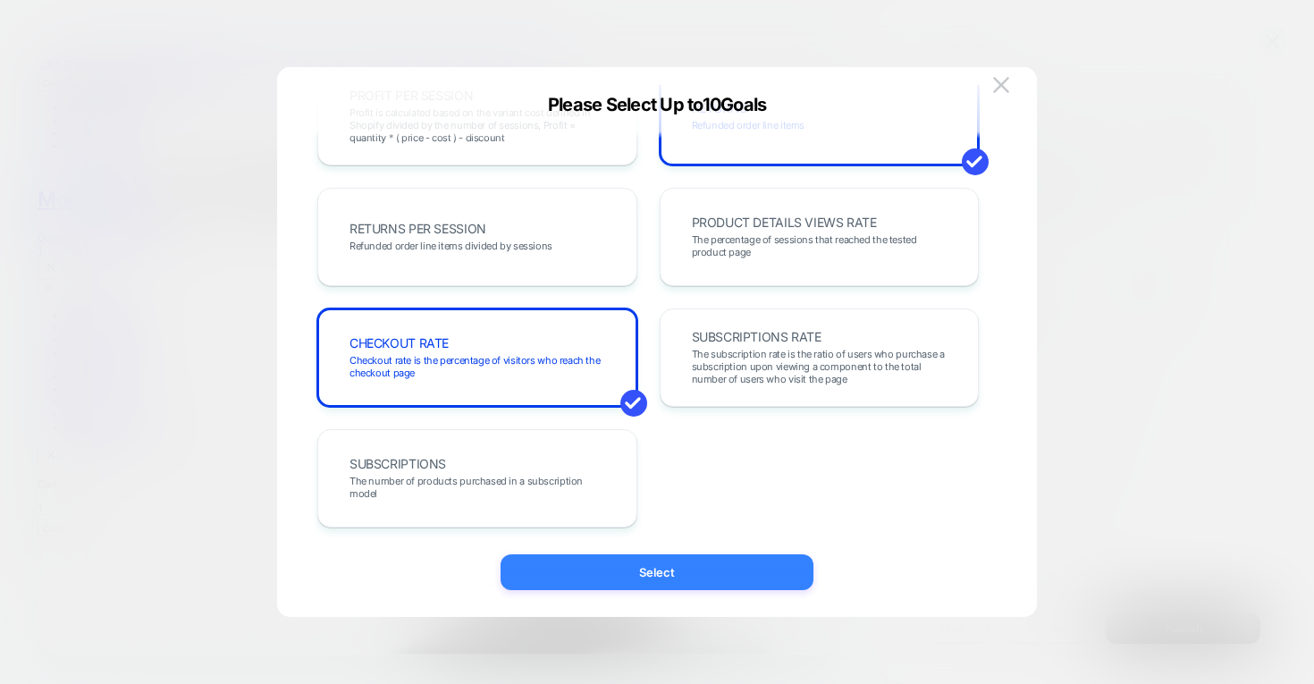
click at [686, 578] on button "Select" at bounding box center [657, 572] width 313 height 36
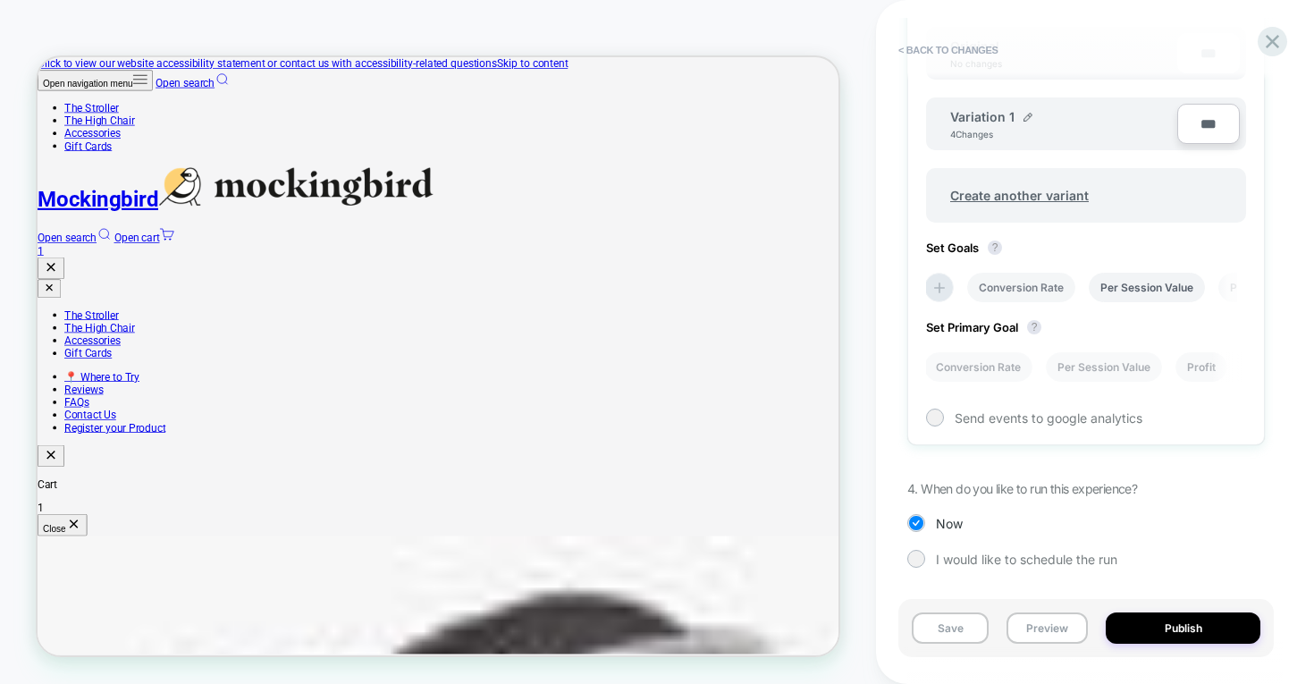
click at [1030, 283] on li "Conversion Rate" at bounding box center [1022, 288] width 108 height 30
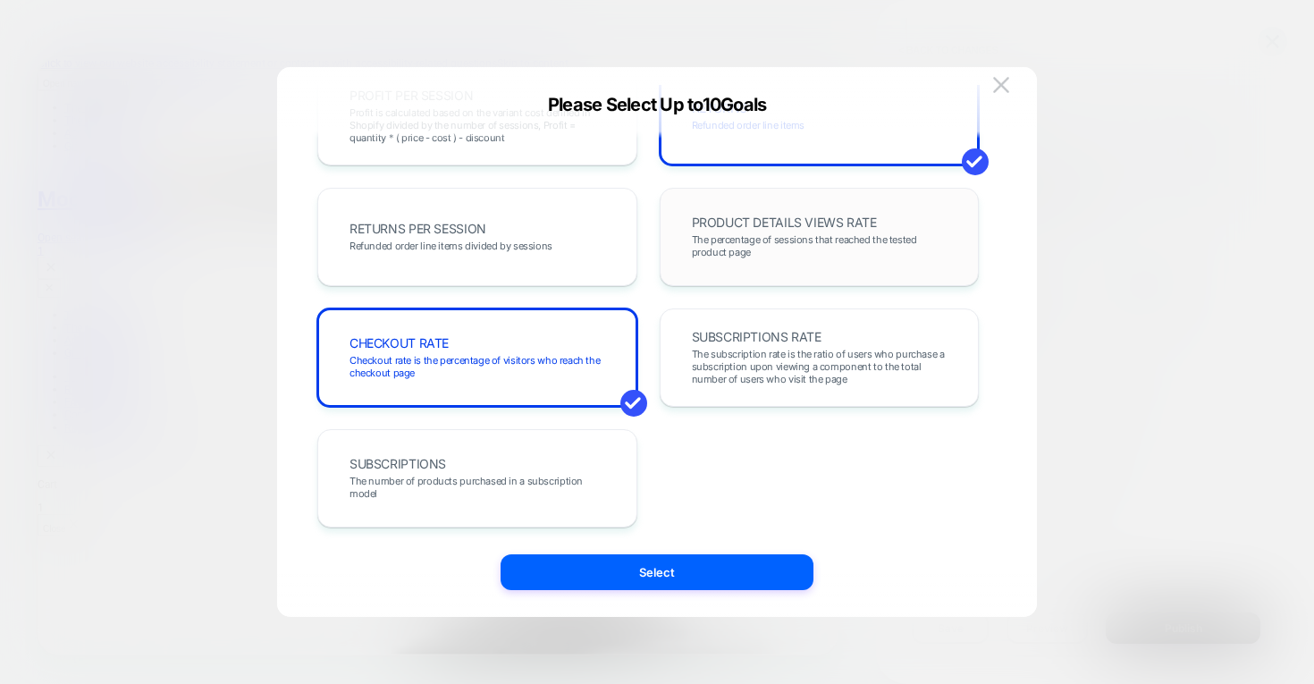
click at [791, 242] on span "The percentage of sessions that reached the tested product page" at bounding box center [820, 245] width 256 height 25
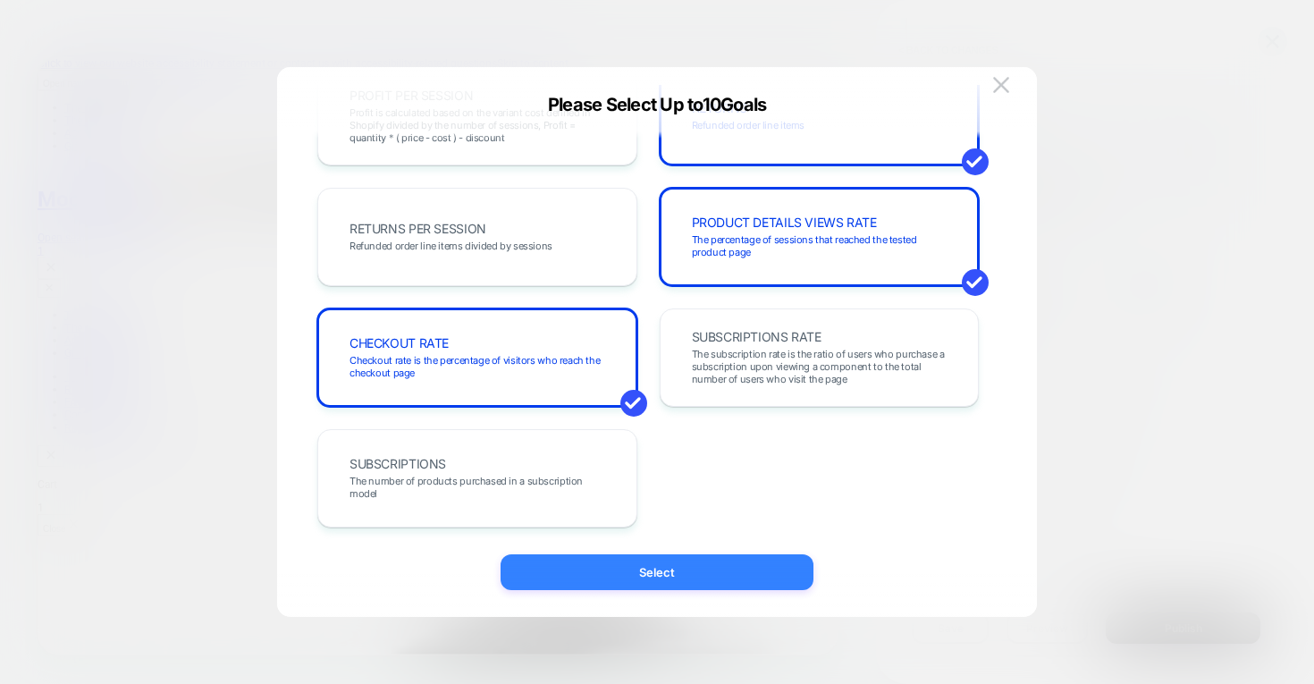
click at [730, 575] on button "Select" at bounding box center [657, 572] width 313 height 36
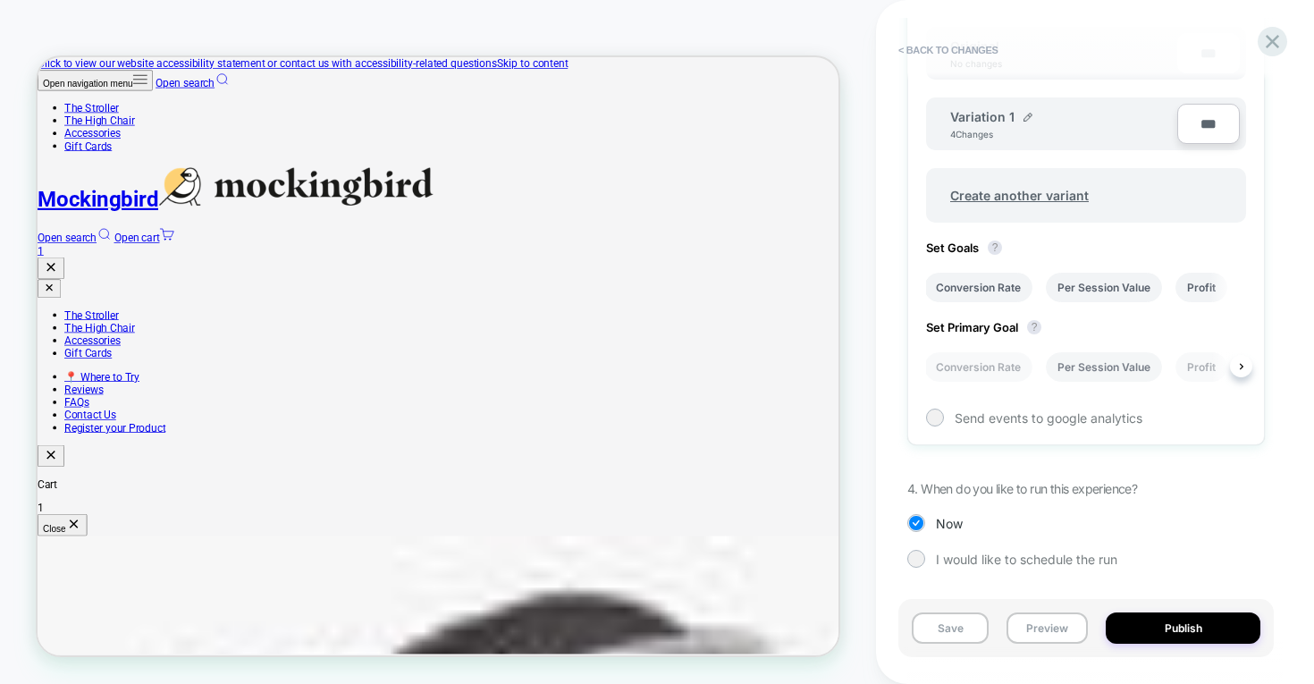
click at [1130, 376] on li "Per Session Value" at bounding box center [1104, 367] width 116 height 30
click at [1002, 421] on span "Send events to google analytics" at bounding box center [1049, 417] width 188 height 15
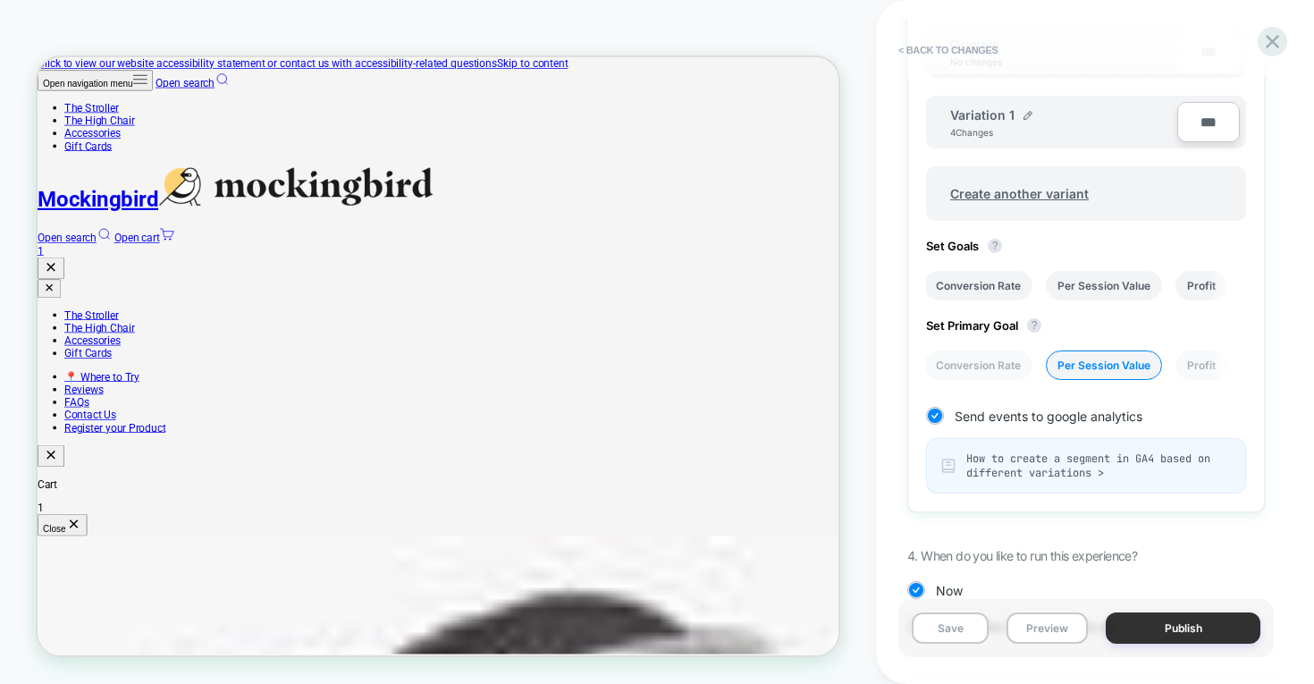
click at [1238, 626] on button "Publish" at bounding box center [1183, 628] width 155 height 31
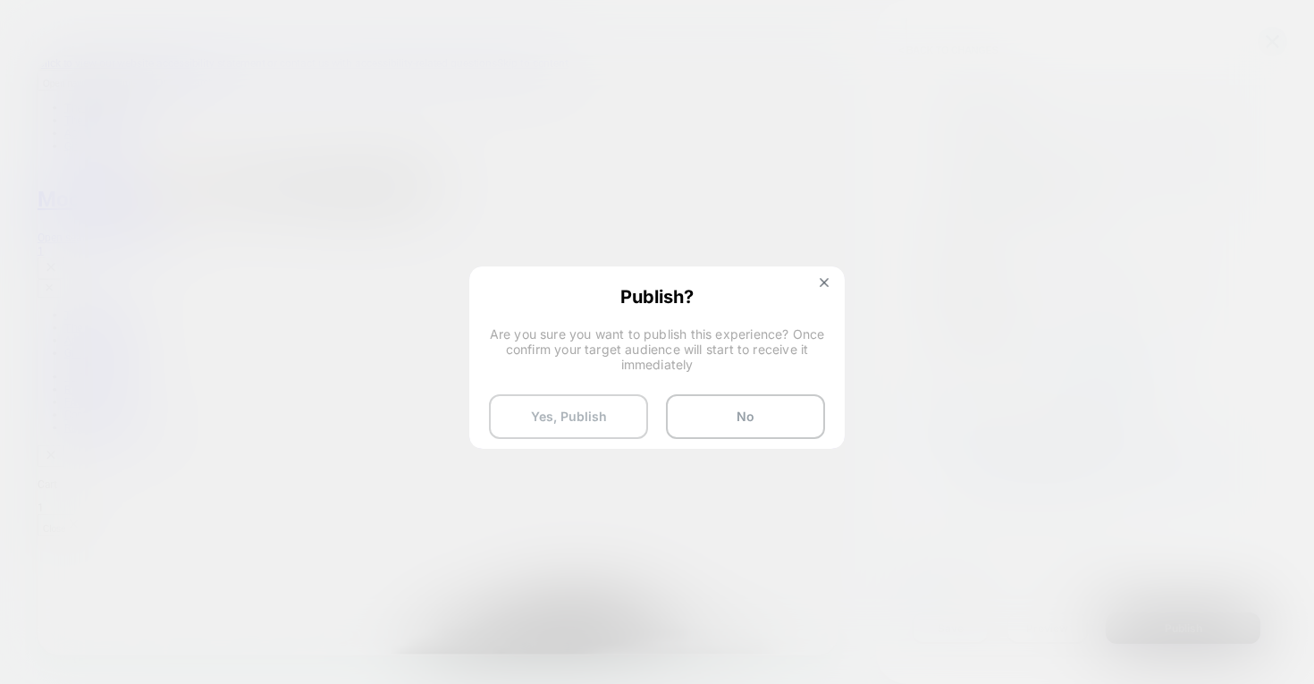
click at [564, 413] on button "Yes, Publish" at bounding box center [568, 416] width 159 height 45
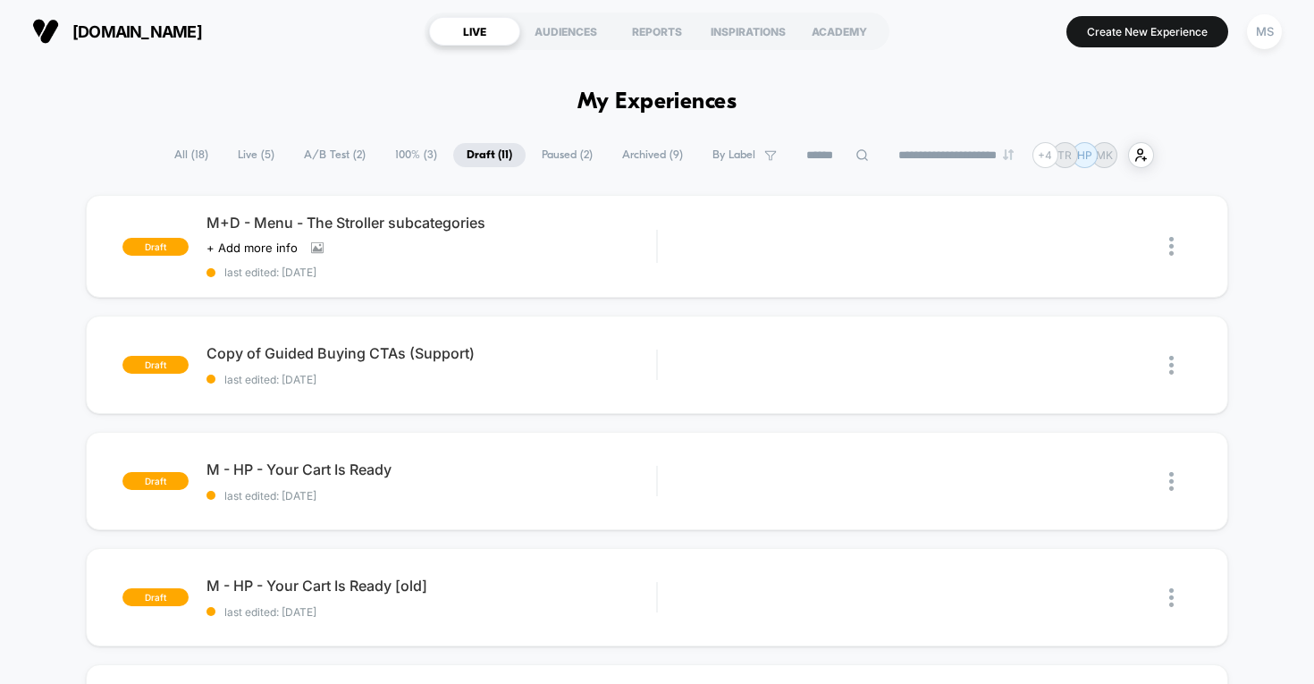
click at [170, 161] on span "All ( 18 )" at bounding box center [191, 155] width 61 height 24
